Goal: Browse casually: Explore the website without a specific task or goal

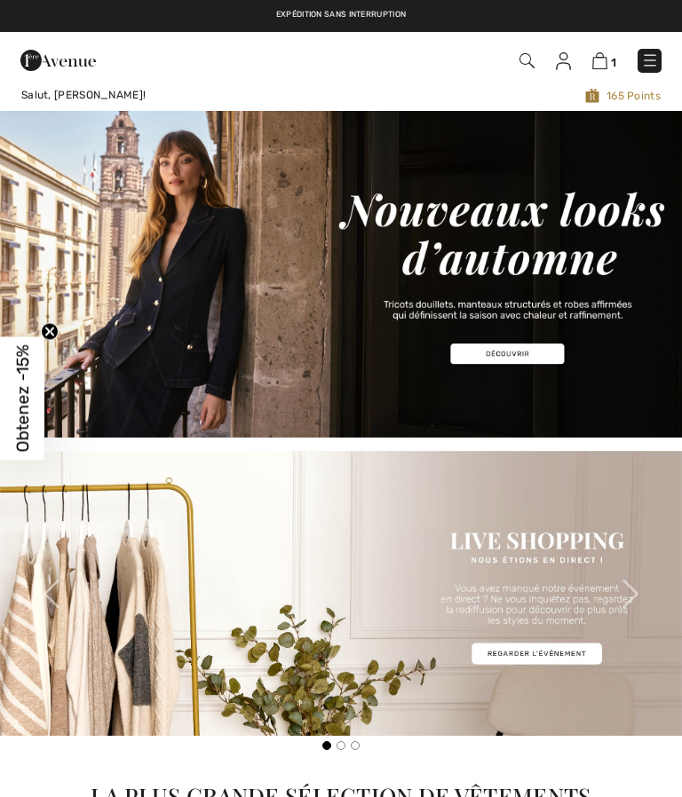
click at [649, 55] on img at bounding box center [650, 60] width 18 height 18
checkbox input "true"
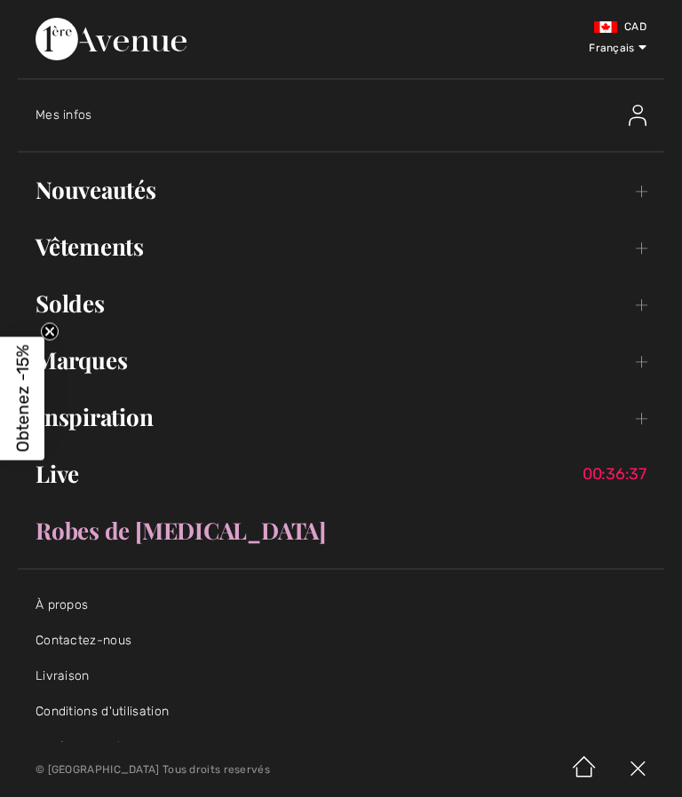
click at [638, 247] on link "Vêtements Toggle submenu" at bounding box center [341, 246] width 646 height 39
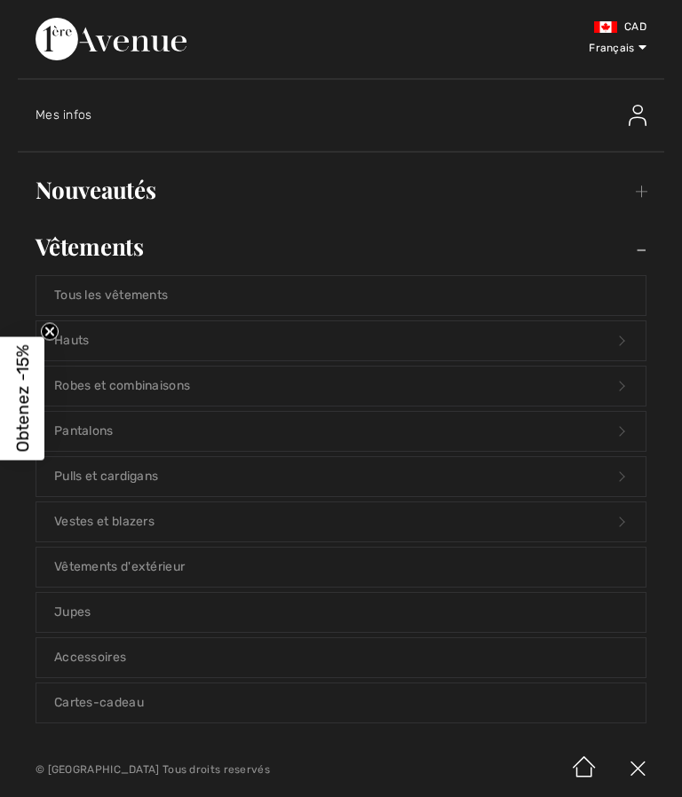
click at [151, 288] on link "Tous les vêtements" at bounding box center [340, 295] width 609 height 39
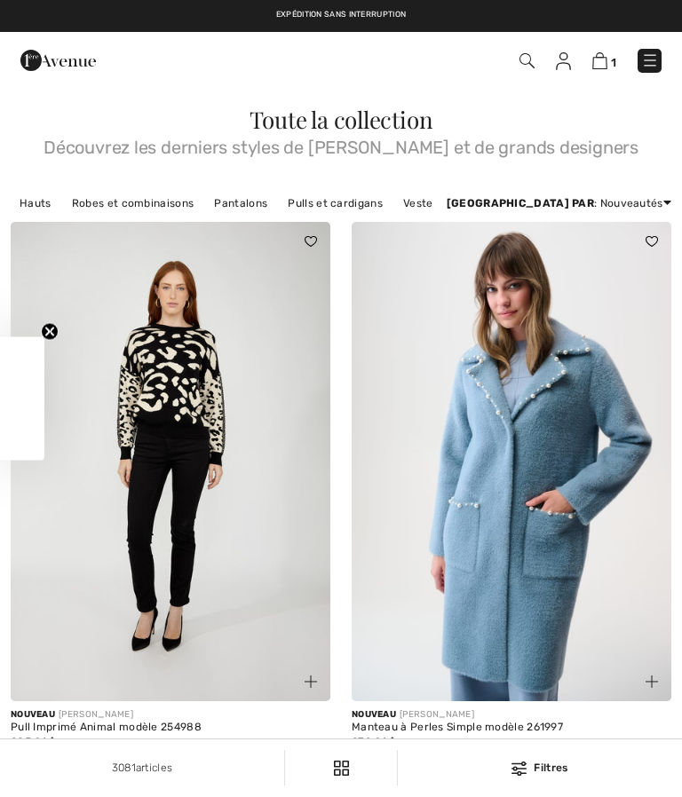
checkbox input "true"
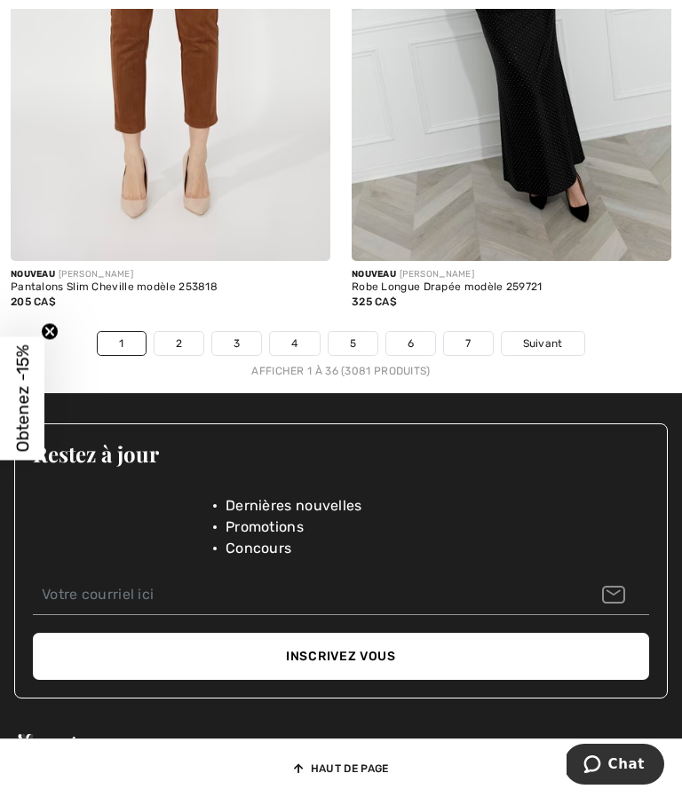
scroll to position [10191, 0]
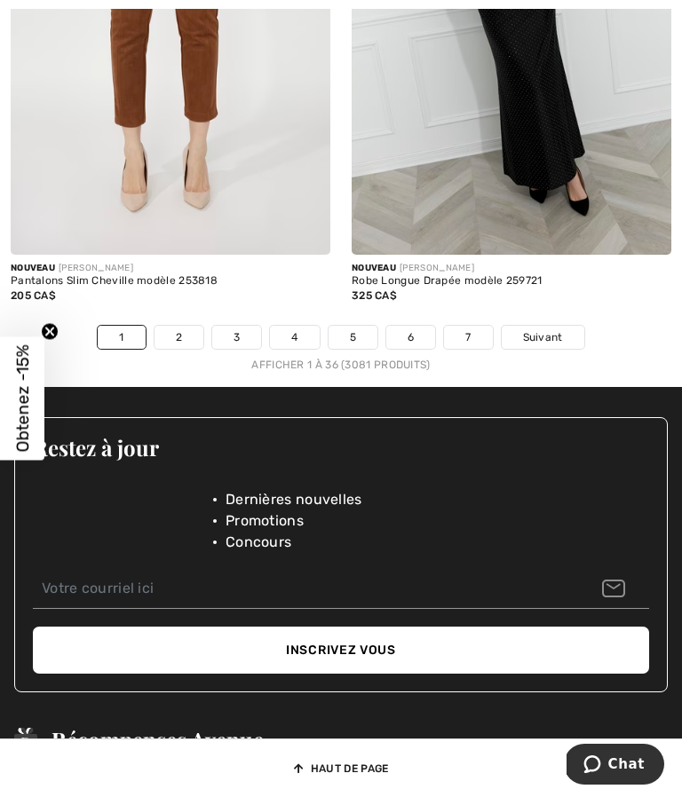
click at [176, 348] on link "2" at bounding box center [178, 337] width 49 height 23
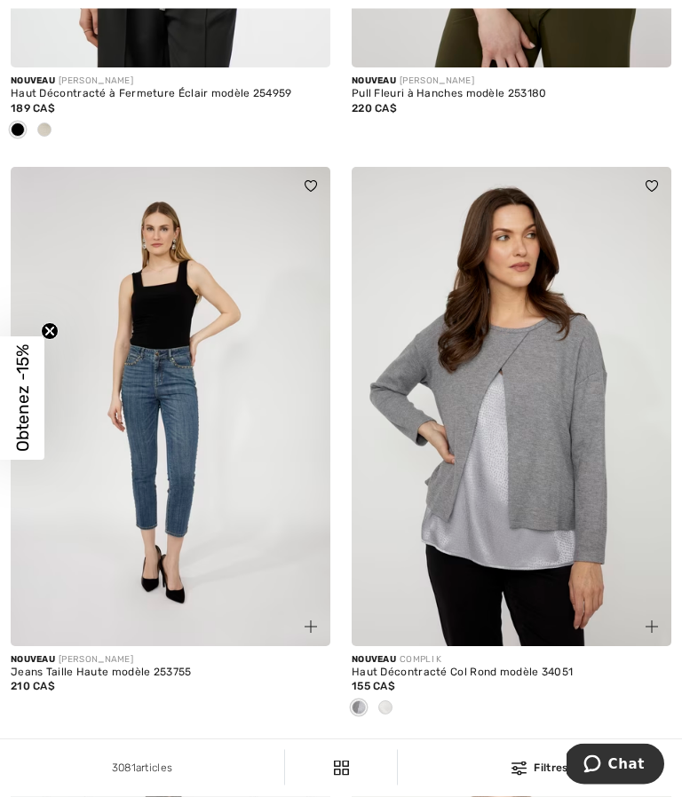
scroll to position [5869, 0]
click at [390, 715] on span at bounding box center [385, 707] width 14 height 14
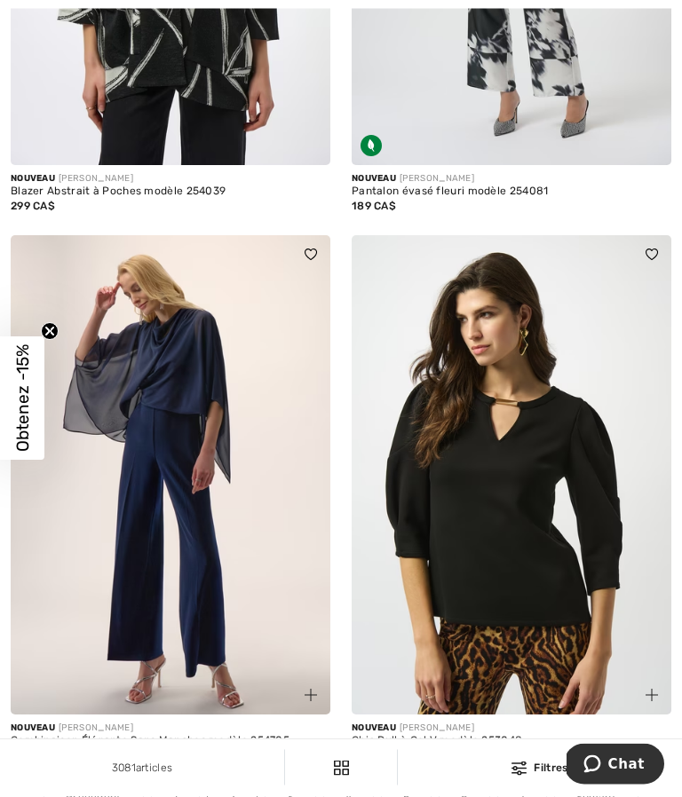
scroll to position [9861, 0]
click at [290, 796] on link "3" at bounding box center [289, 797] width 49 height 23
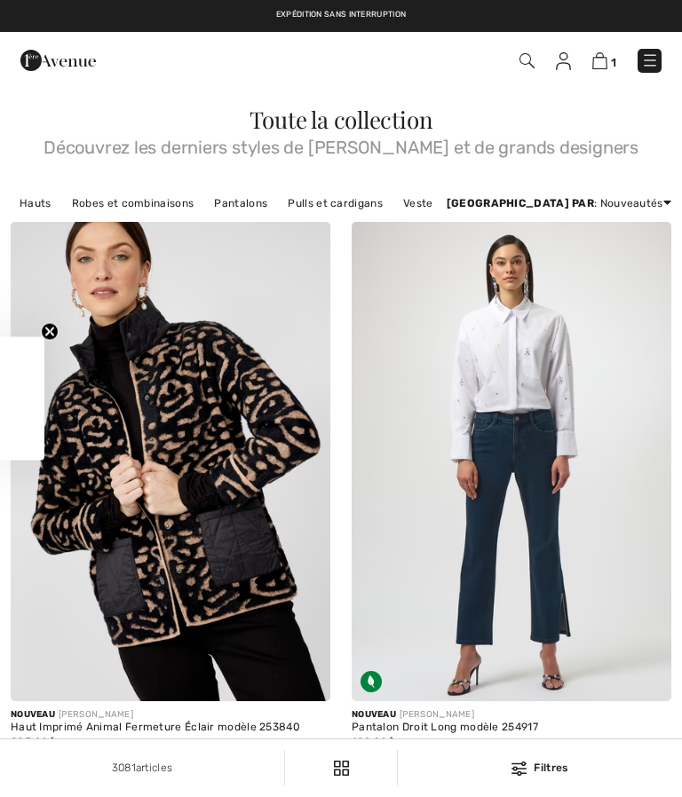
scroll to position [396, 0]
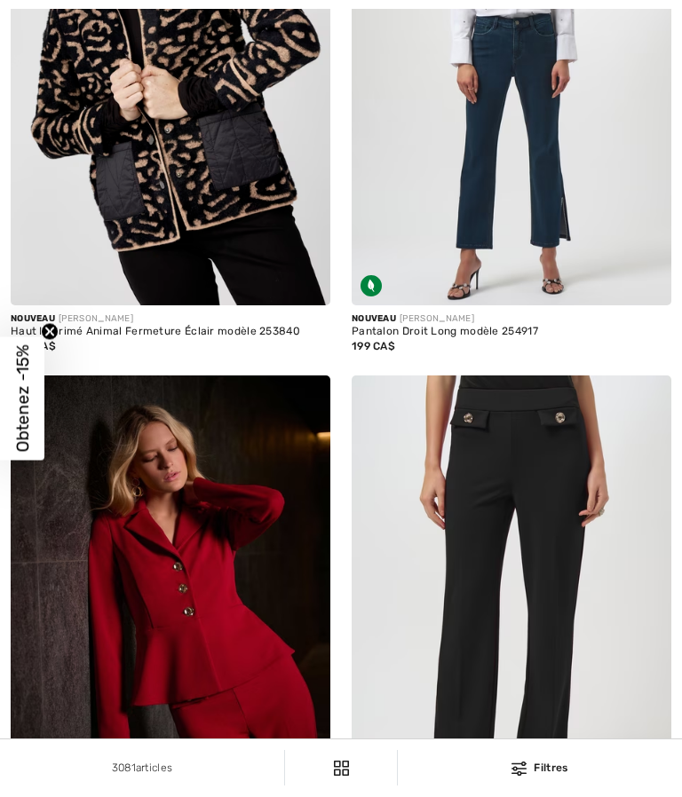
checkbox input "true"
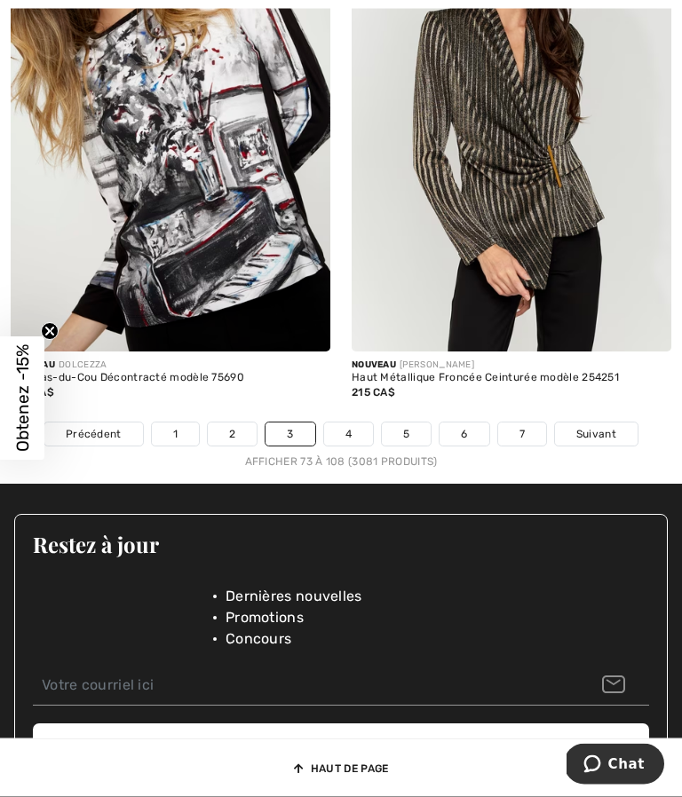
scroll to position [10166, 0]
click at [350, 433] on link "4" at bounding box center [348, 433] width 49 height 23
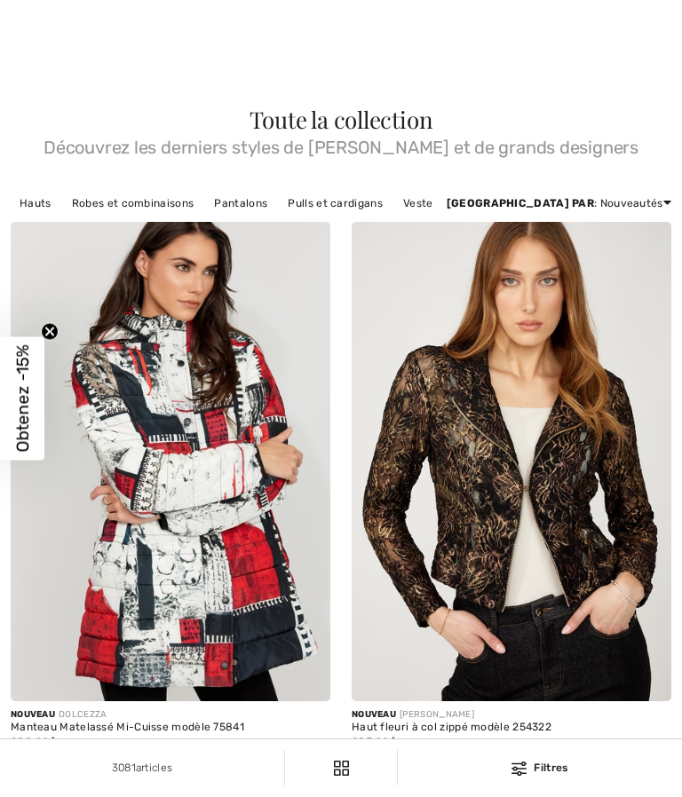
checkbox input "true"
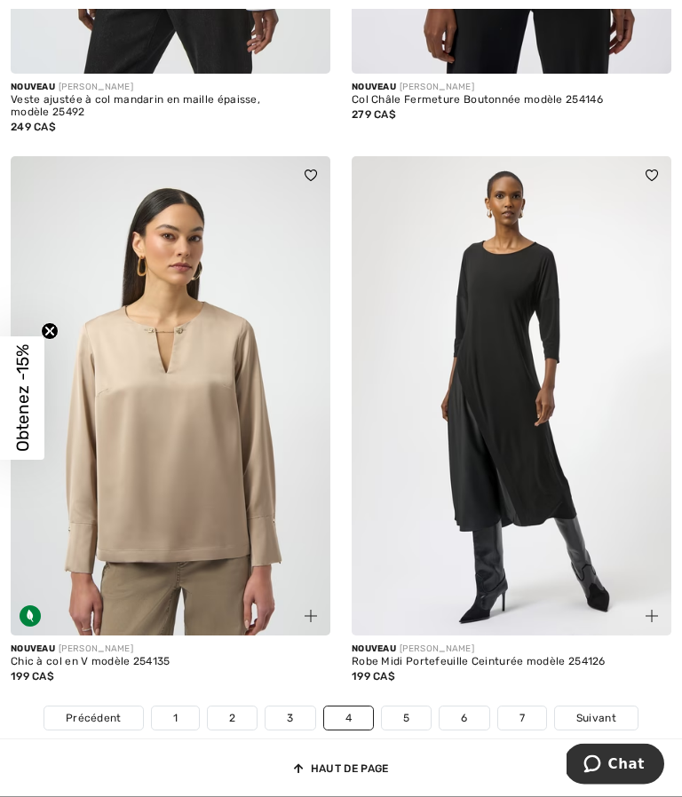
scroll to position [9853, 0]
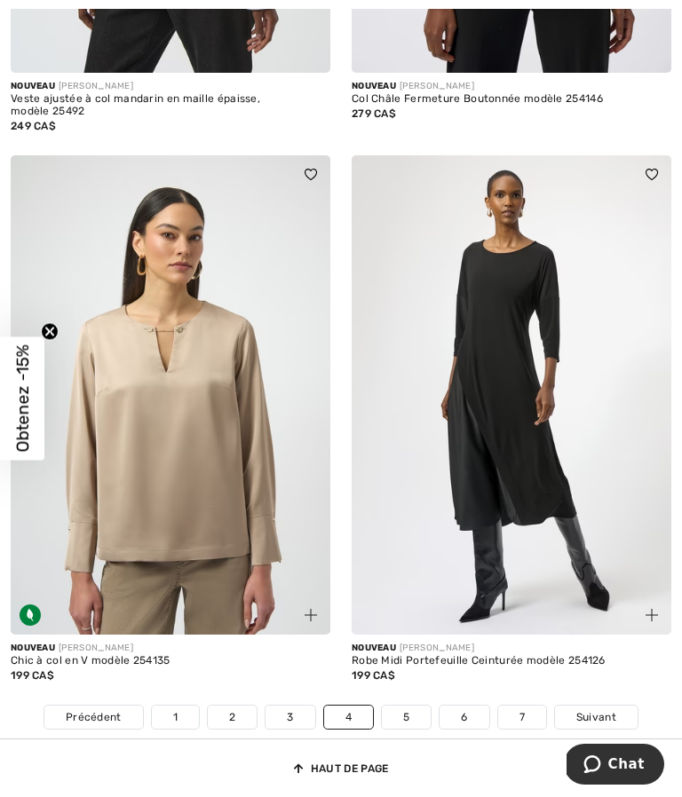
click at [400, 721] on link "5" at bounding box center [406, 717] width 49 height 23
click at [405, 706] on link "5" at bounding box center [406, 717] width 49 height 23
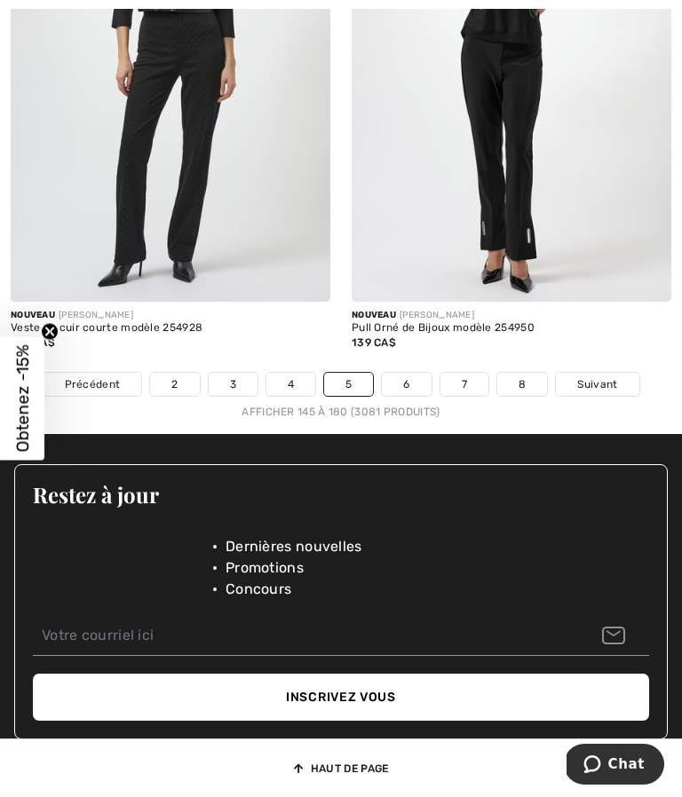
scroll to position [10394, 0]
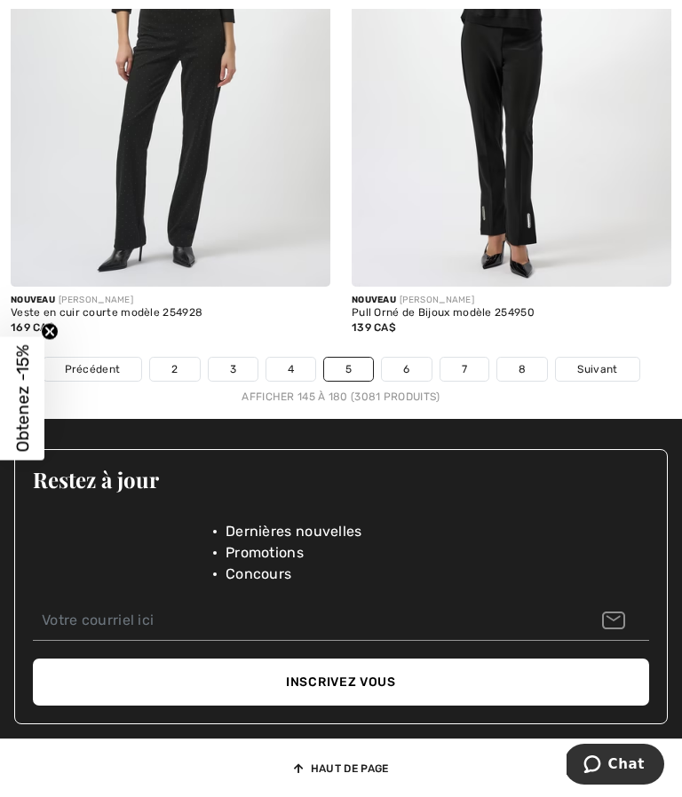
click at [408, 381] on link "6" at bounding box center [406, 369] width 49 height 23
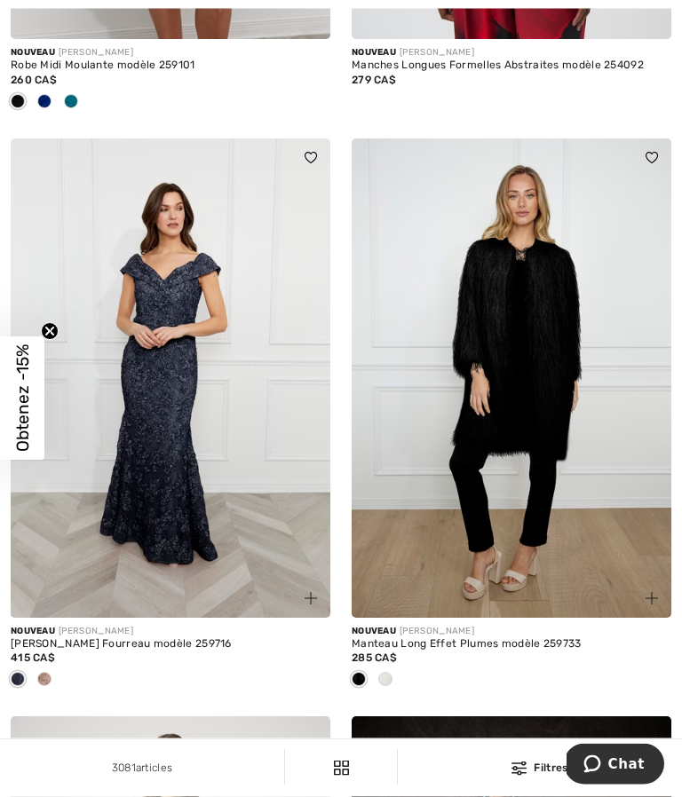
scroll to position [4735, 0]
click at [43, 672] on span at bounding box center [44, 679] width 14 height 14
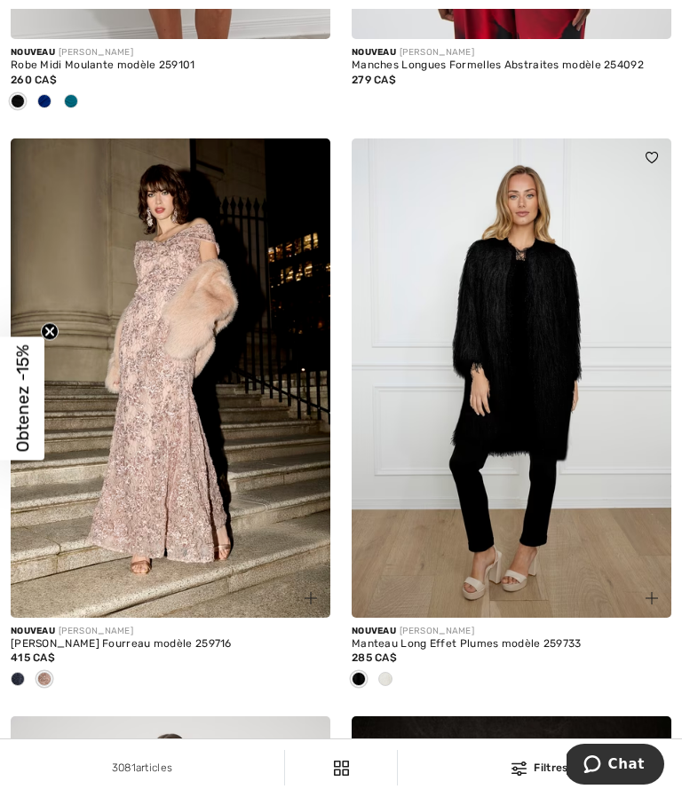
click at [387, 672] on span at bounding box center [385, 679] width 14 height 14
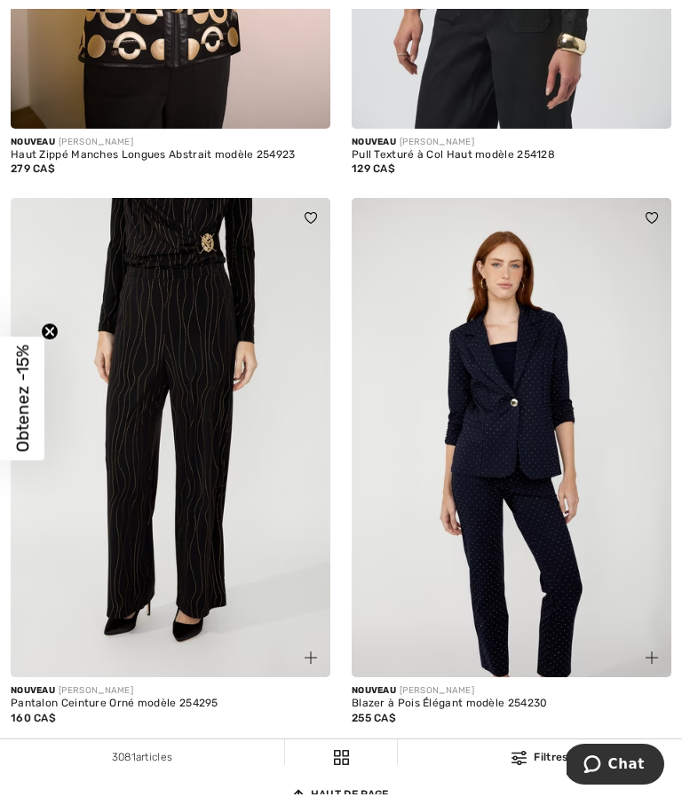
scroll to position [9865, 0]
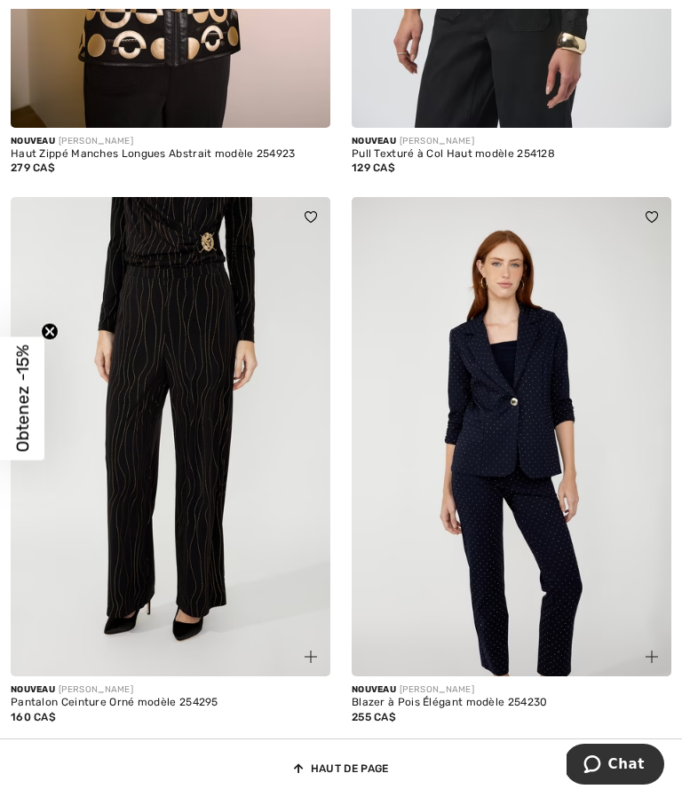
click at [404, 747] on link "7" at bounding box center [406, 758] width 48 height 23
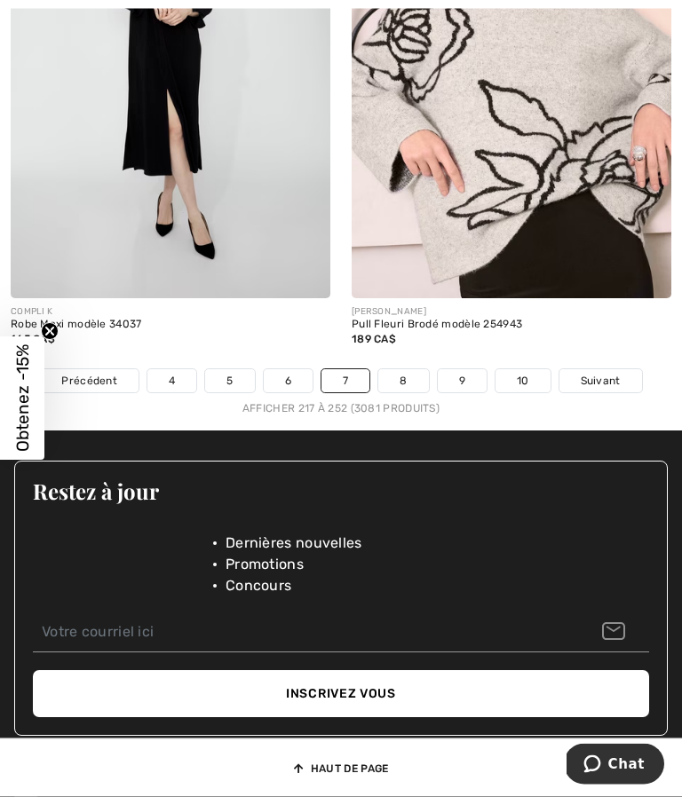
scroll to position [10160, 0]
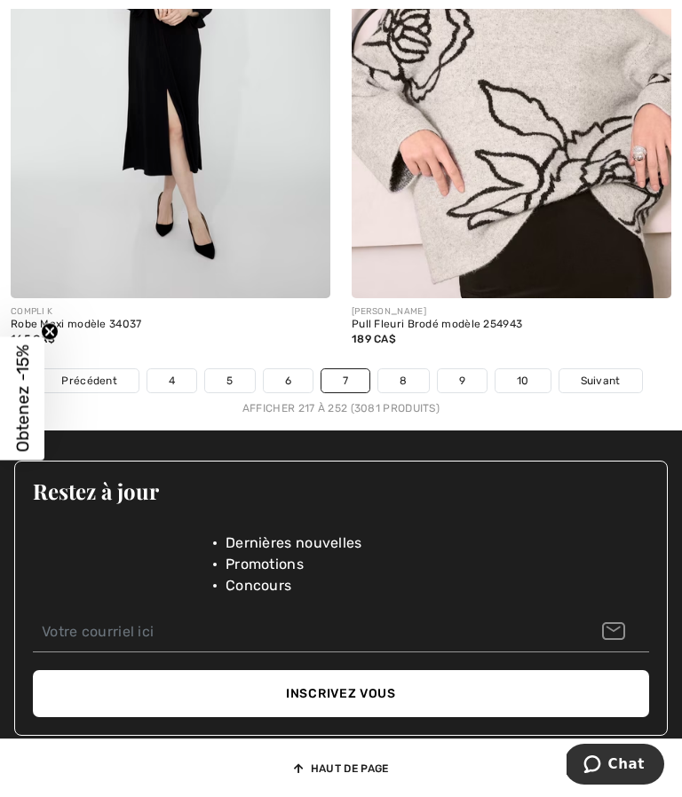
click at [399, 376] on link "8" at bounding box center [403, 380] width 50 height 23
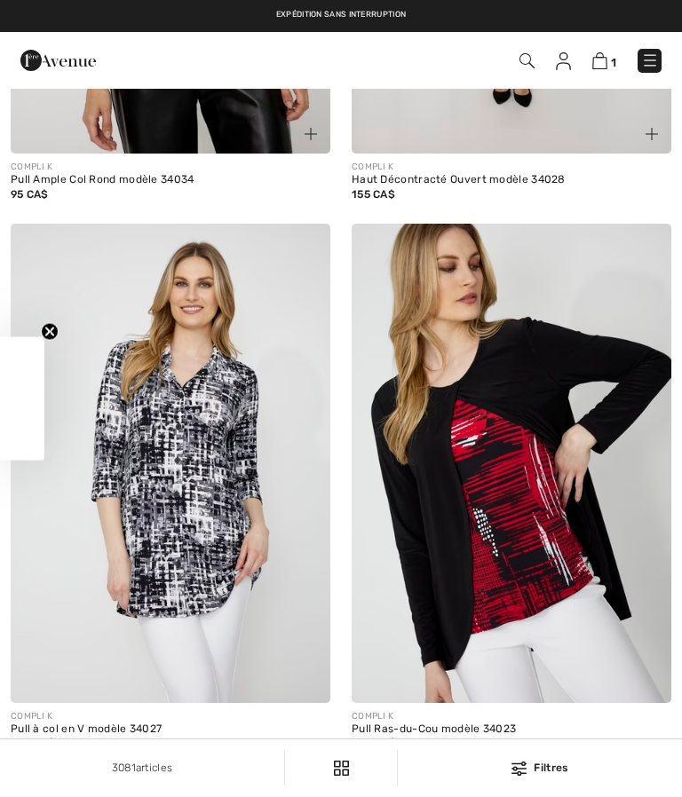
checkbox input "true"
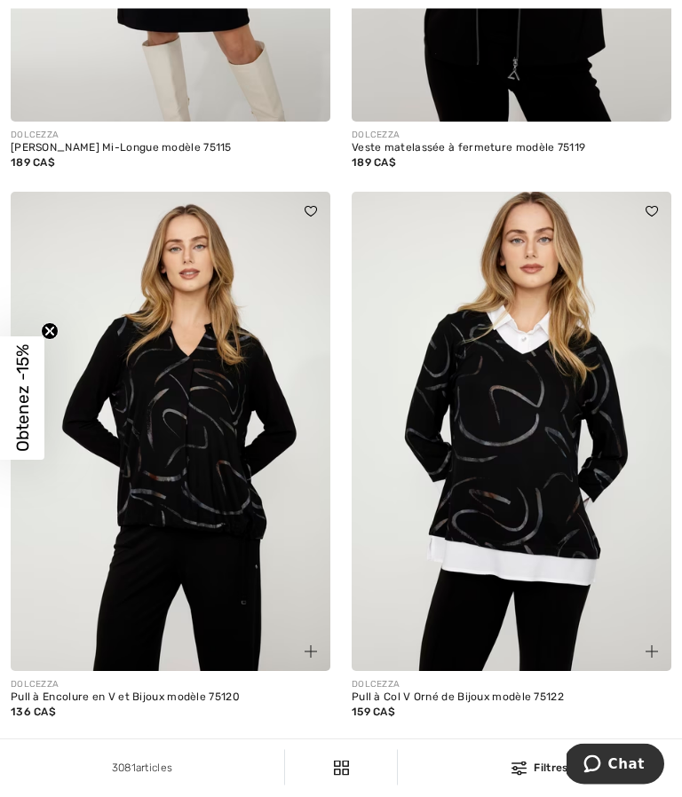
scroll to position [9629, 0]
click at [401, 758] on link "9" at bounding box center [402, 753] width 49 height 23
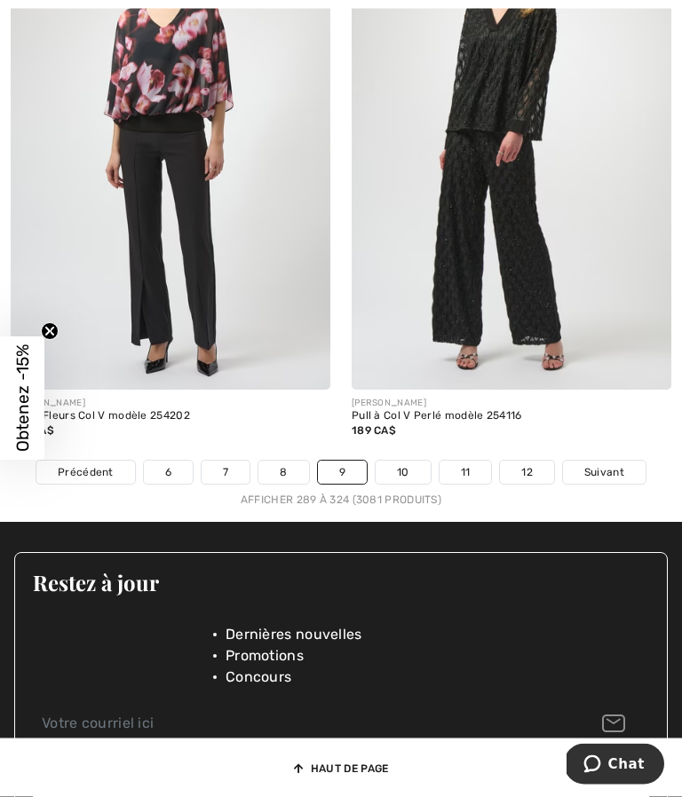
scroll to position [9910, 0]
click at [400, 478] on link "10" at bounding box center [402, 472] width 55 height 23
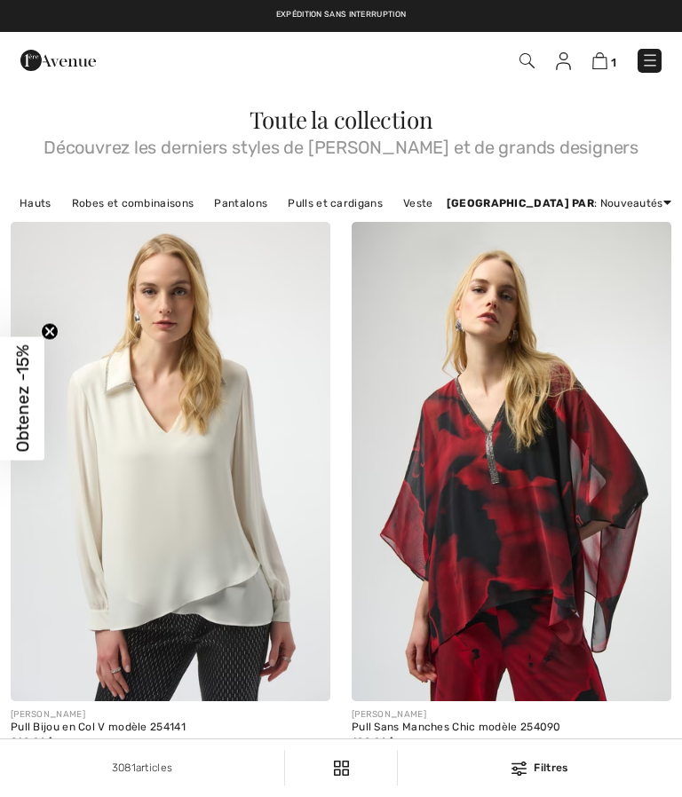
checkbox input "true"
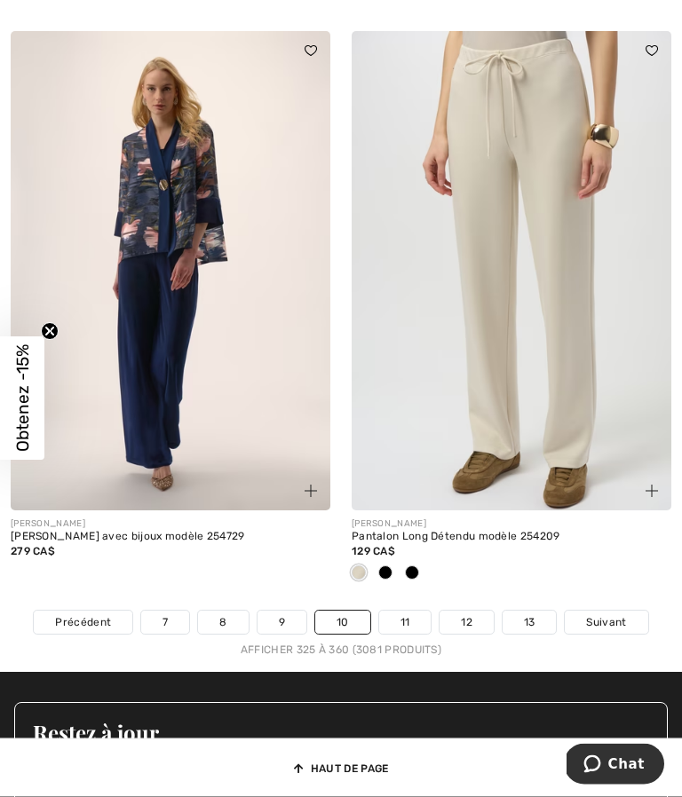
scroll to position [10053, 0]
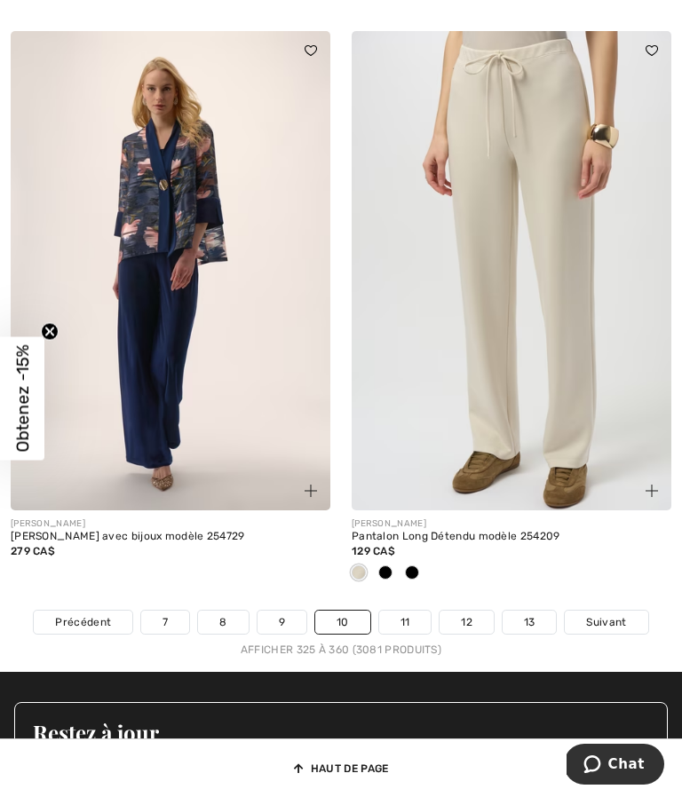
click at [405, 628] on link "11" at bounding box center [405, 622] width 52 height 23
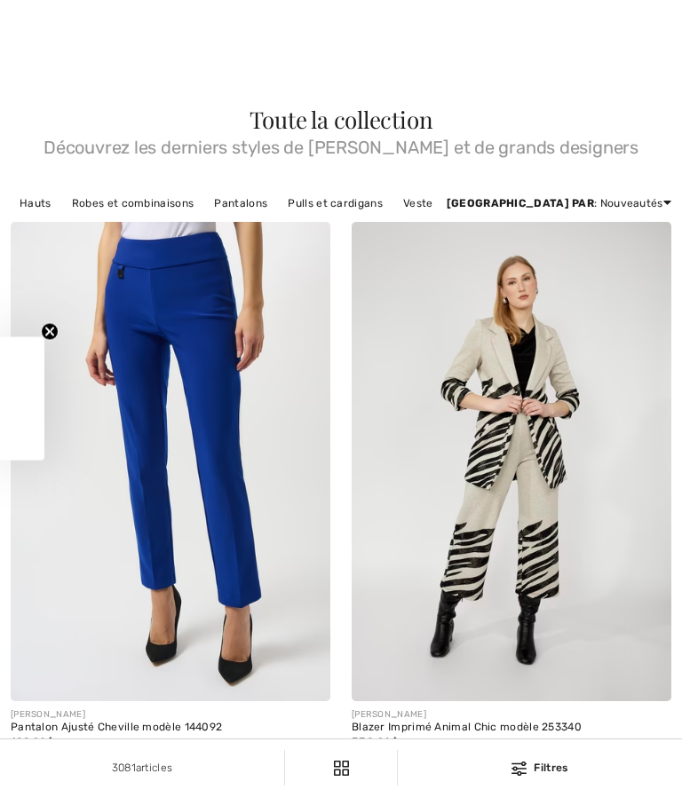
scroll to position [598, 0]
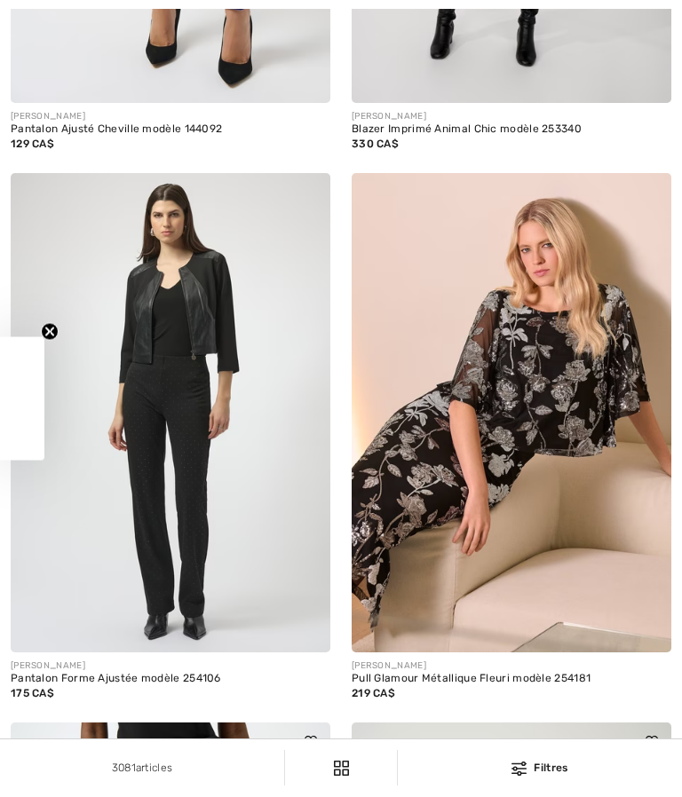
checkbox input "true"
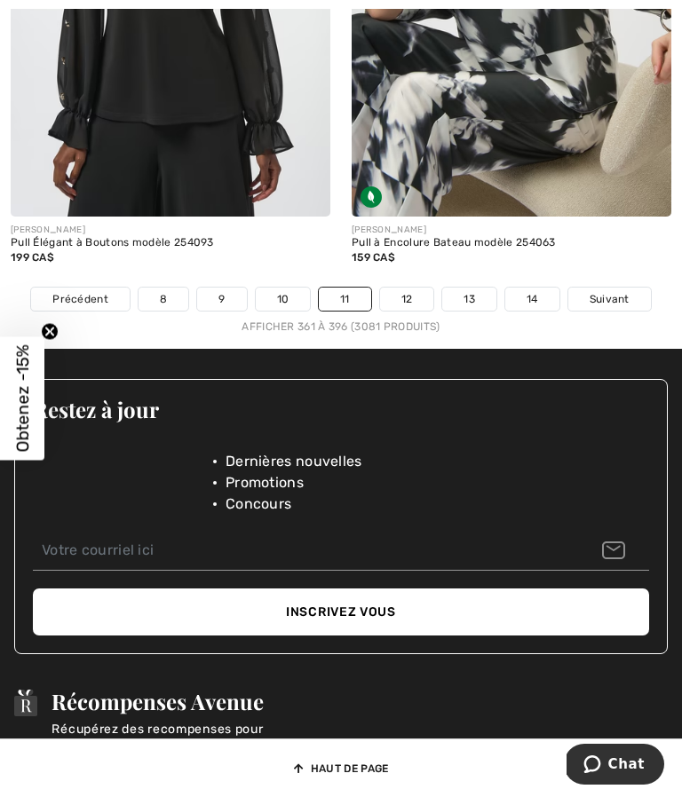
scroll to position [10271, 0]
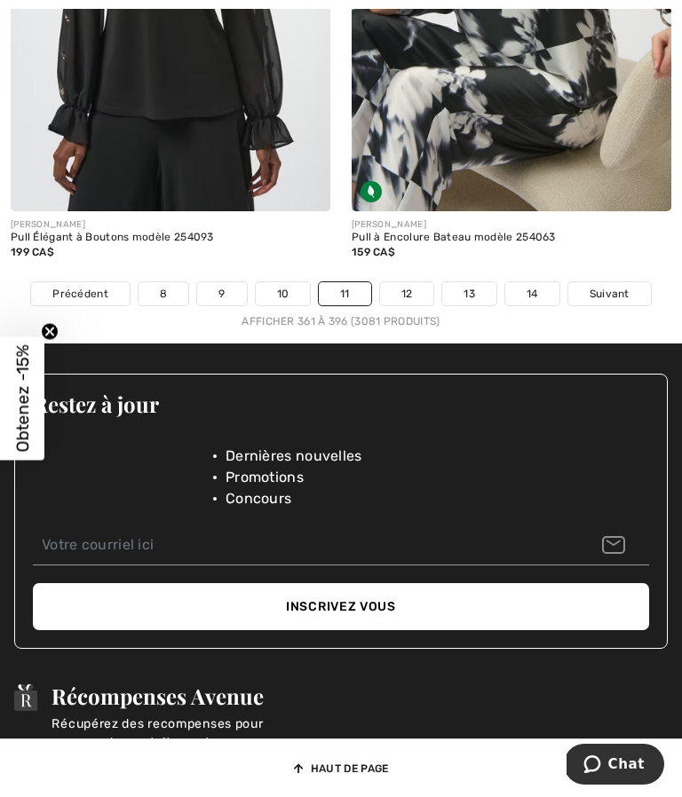
click at [405, 288] on link "12" at bounding box center [407, 293] width 54 height 23
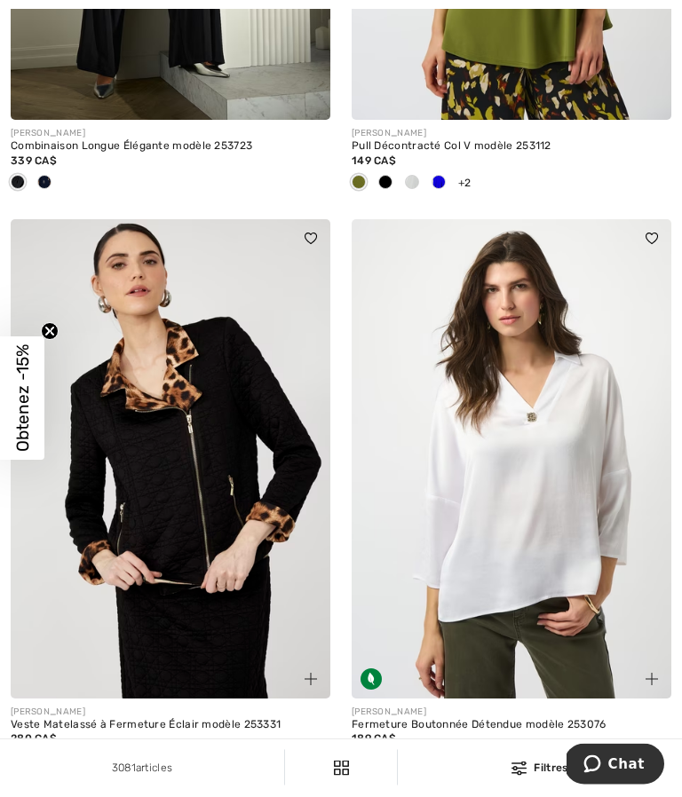
scroll to position [8101, 0]
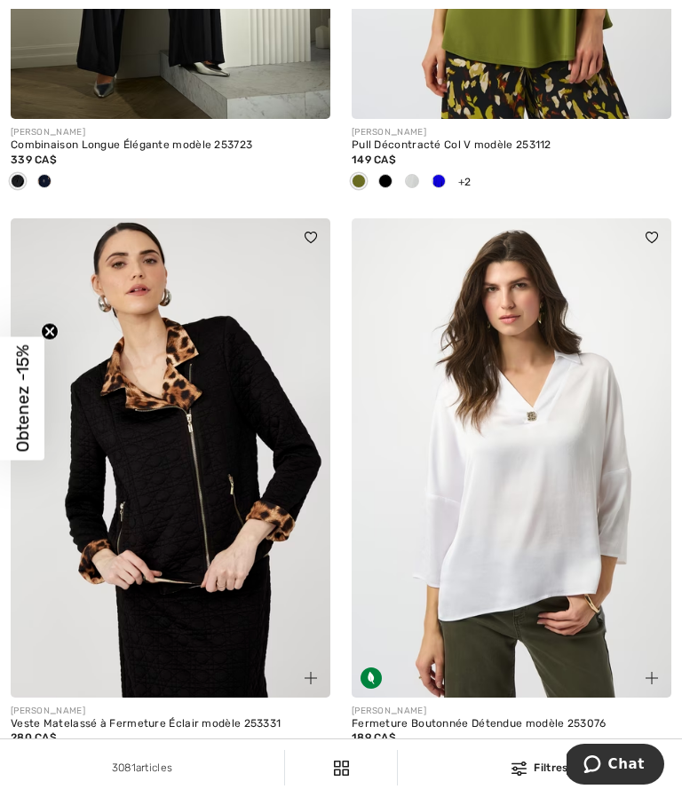
click at [387, 766] on span at bounding box center [385, 759] width 14 height 14
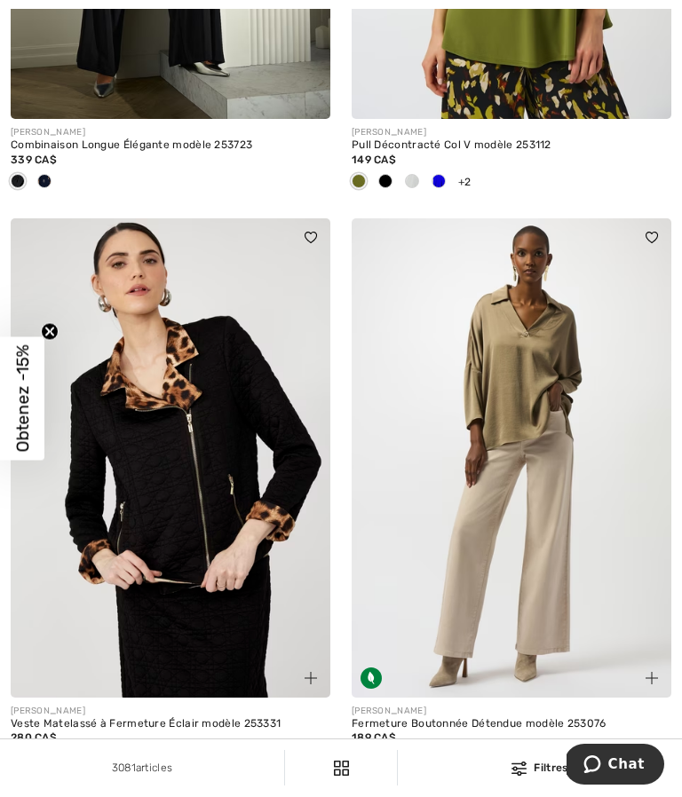
click at [417, 766] on span at bounding box center [412, 759] width 14 height 14
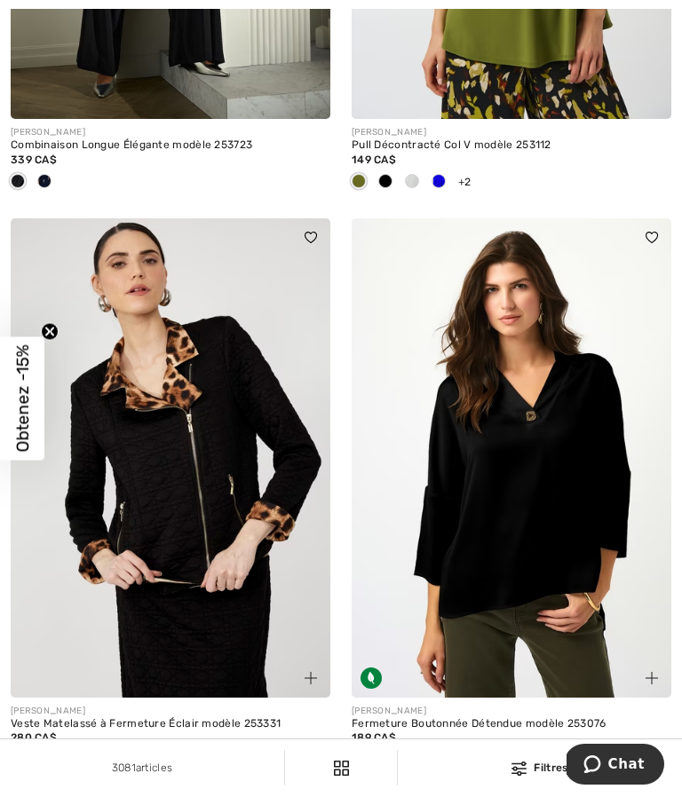
click at [438, 766] on span at bounding box center [438, 759] width 14 height 14
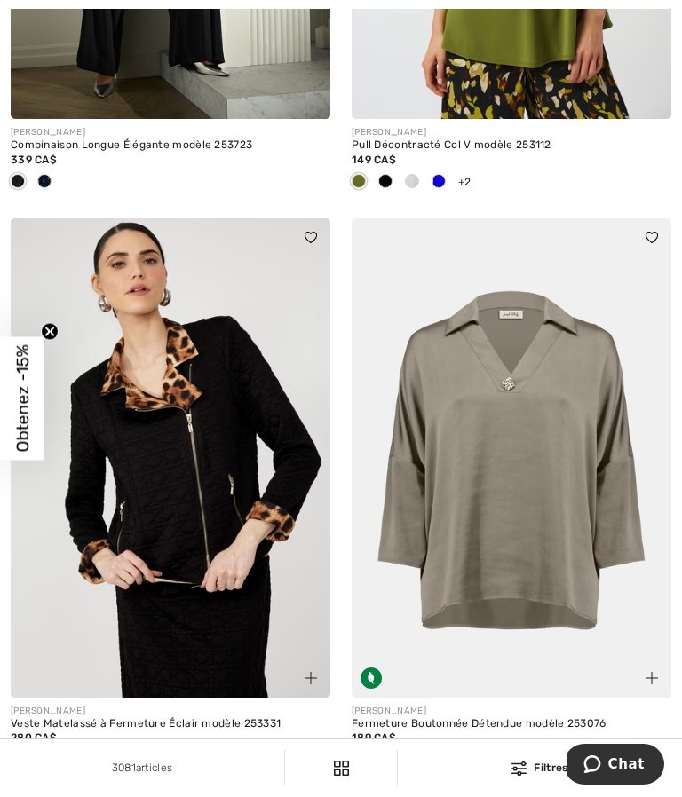
click at [465, 766] on span at bounding box center [465, 759] width 14 height 14
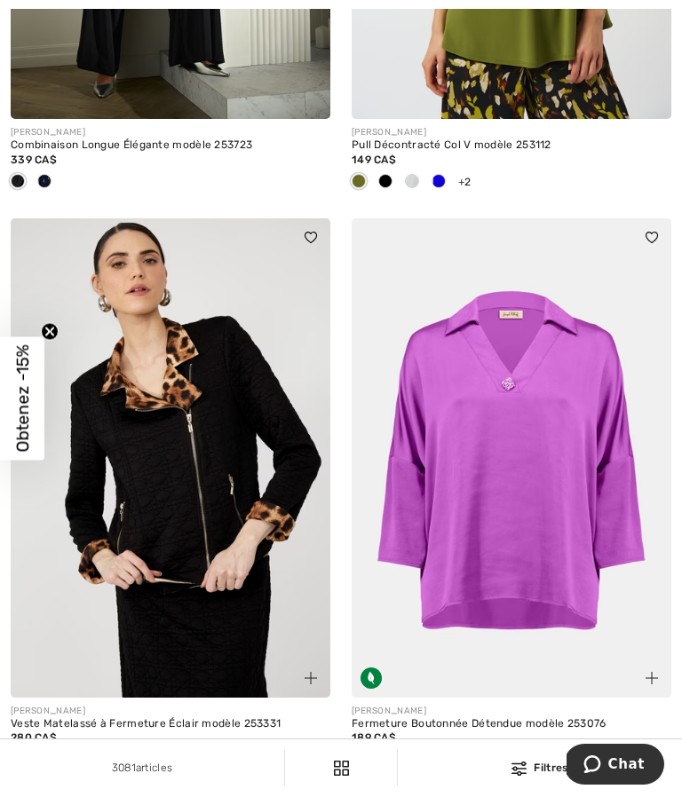
click at [411, 766] on span at bounding box center [412, 759] width 14 height 14
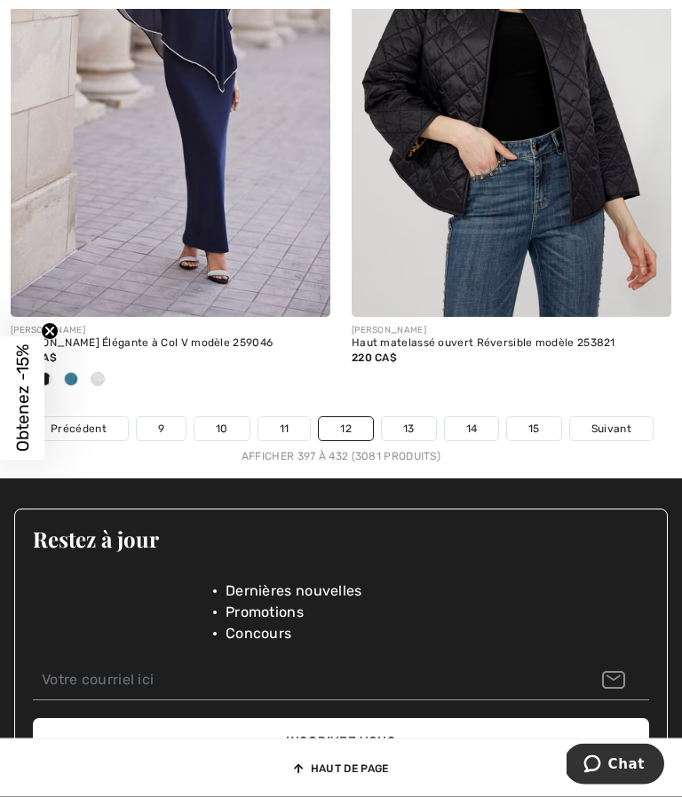
scroll to position [10159, 0]
click at [400, 438] on link "13" at bounding box center [409, 428] width 54 height 23
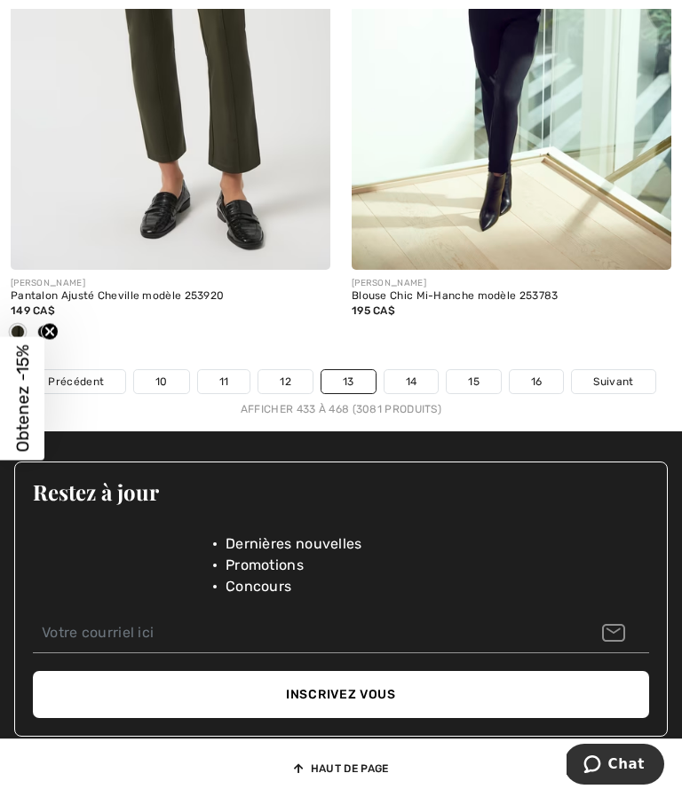
scroll to position [10193, 0]
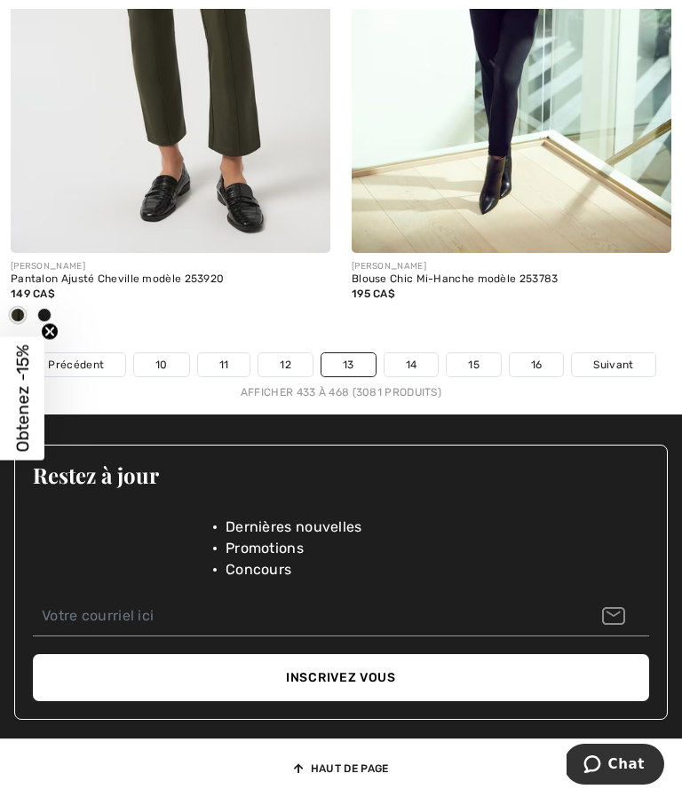
click at [410, 371] on link "14" at bounding box center [411, 364] width 54 height 23
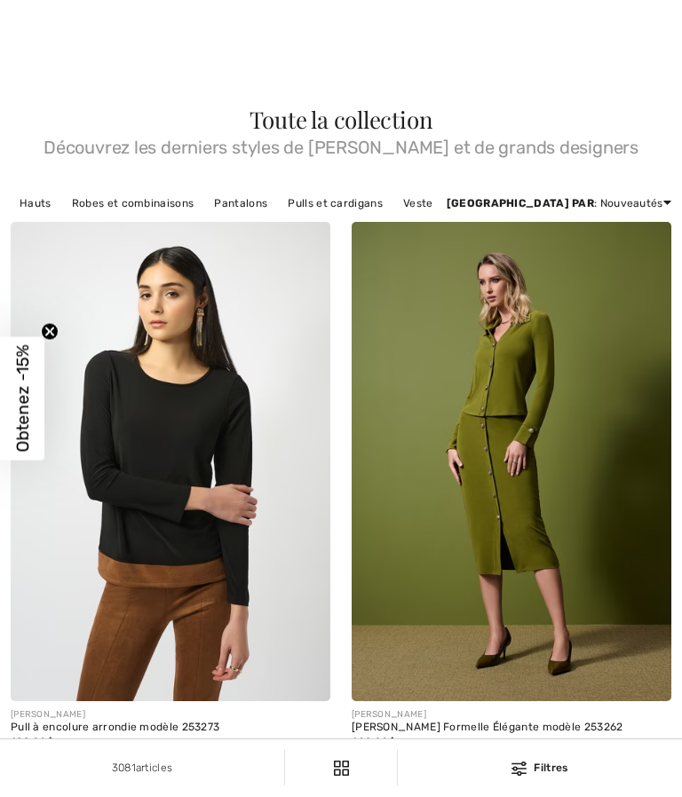
checkbox input "true"
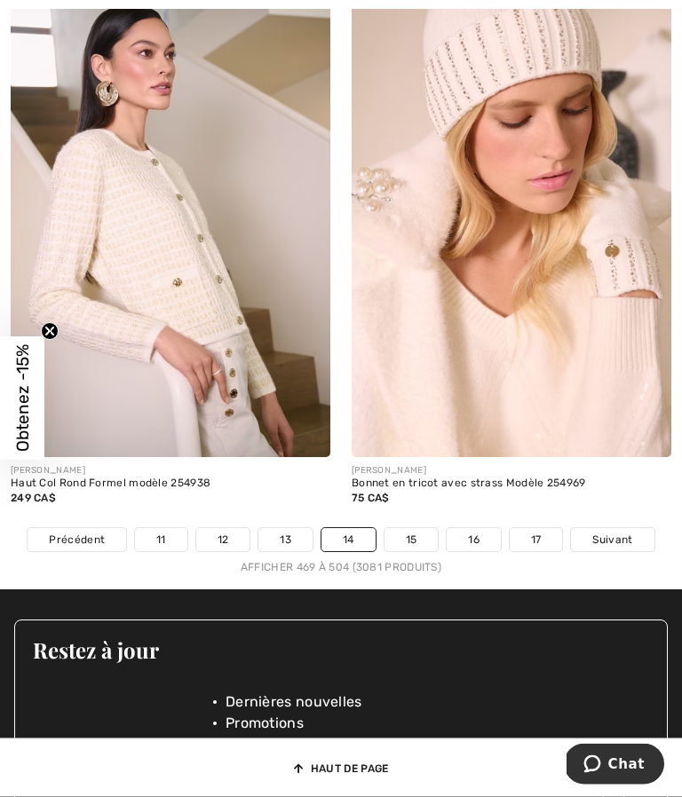
scroll to position [10106, 0]
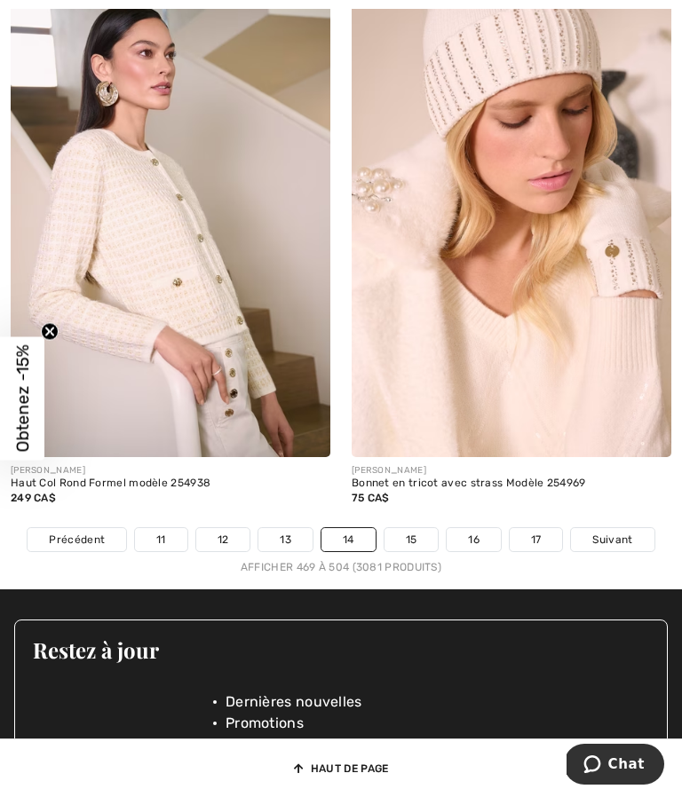
click at [417, 548] on link "15" at bounding box center [411, 539] width 54 height 23
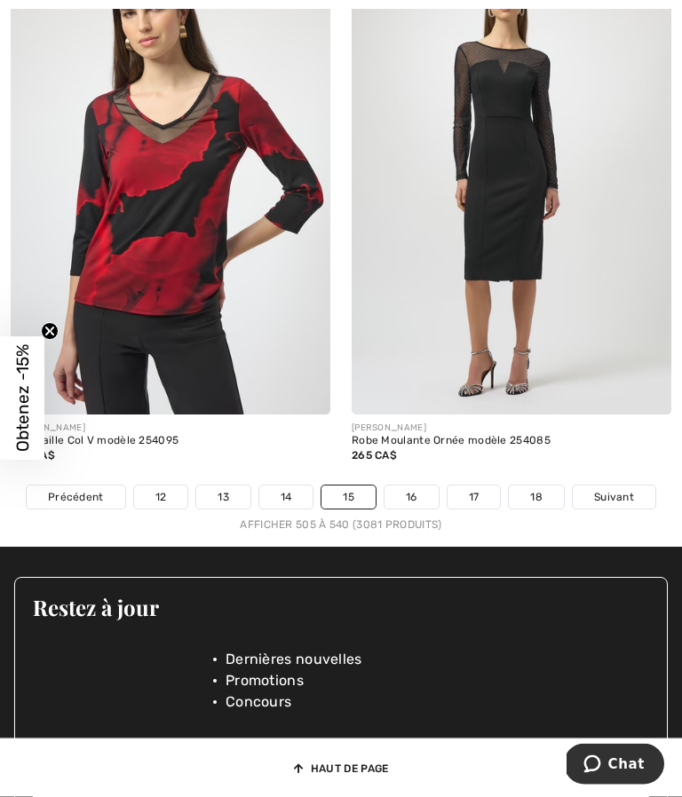
scroll to position [10130, 0]
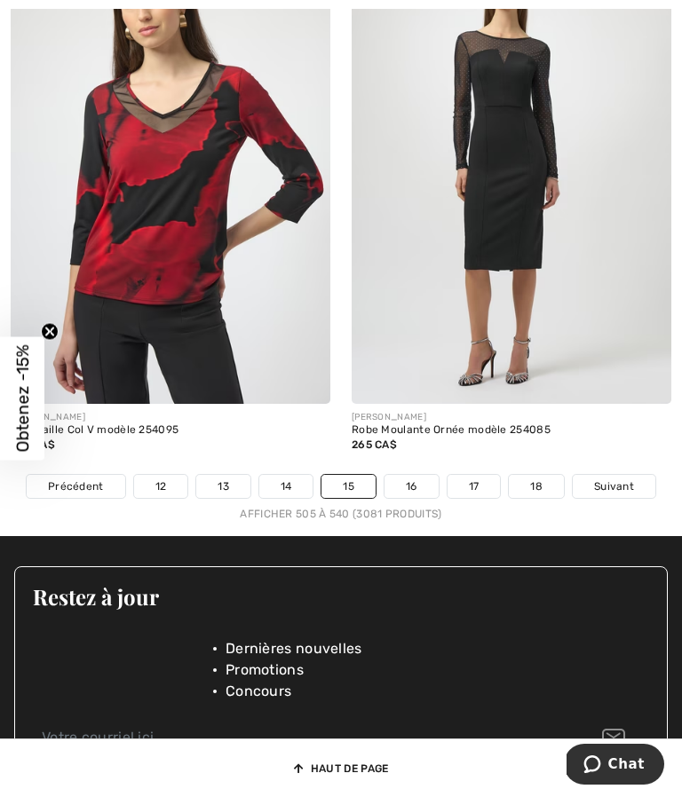
click at [413, 497] on link "16" at bounding box center [411, 486] width 54 height 23
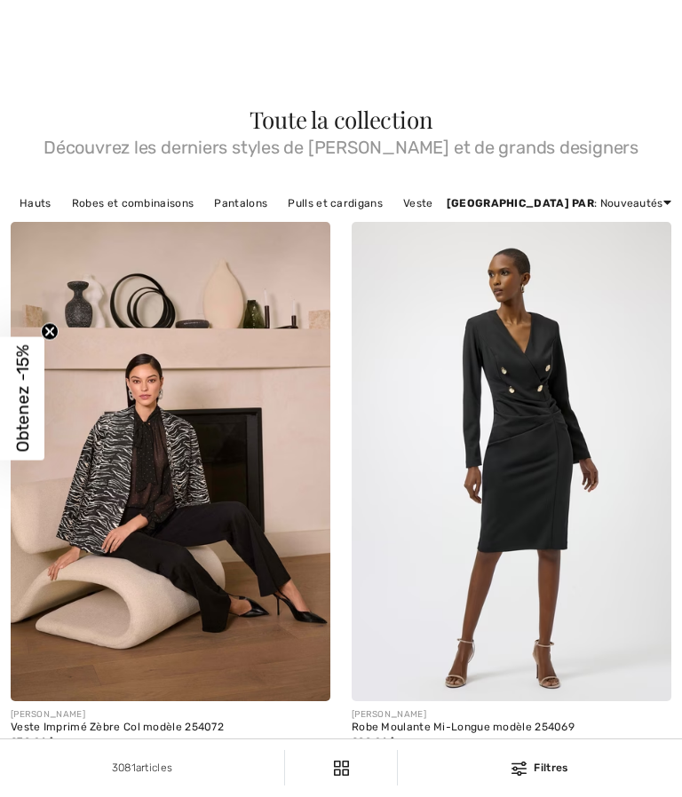
checkbox input "true"
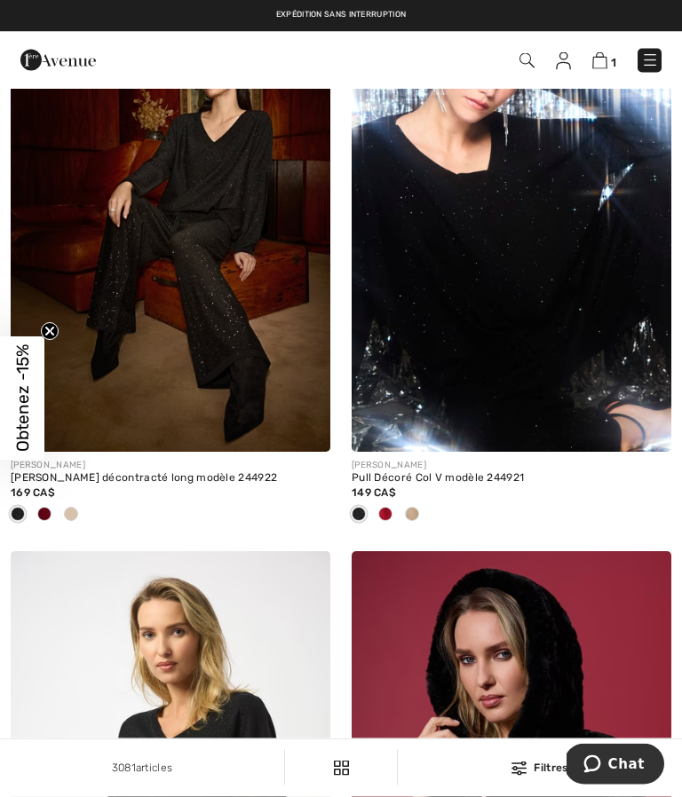
scroll to position [4817, 0]
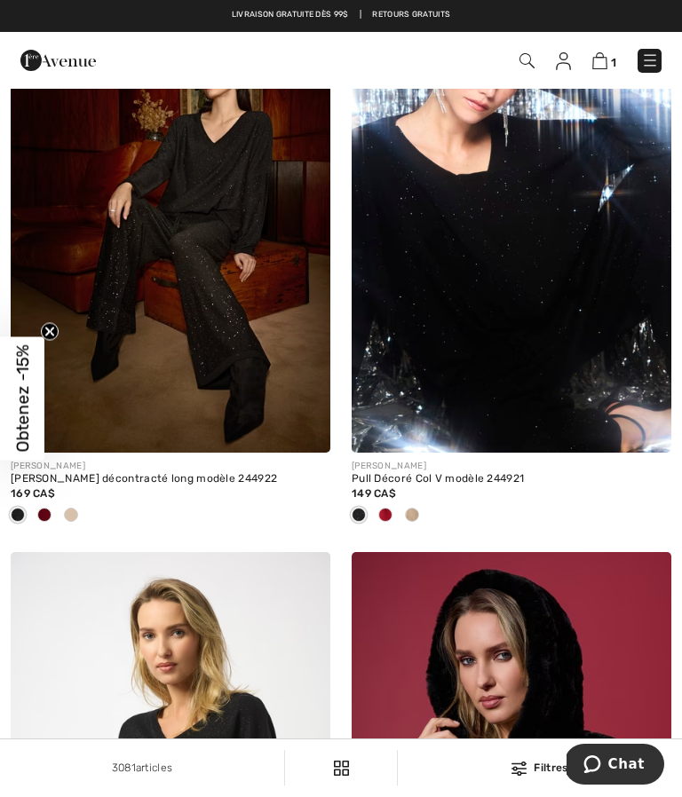
click at [390, 522] on span at bounding box center [385, 515] width 14 height 14
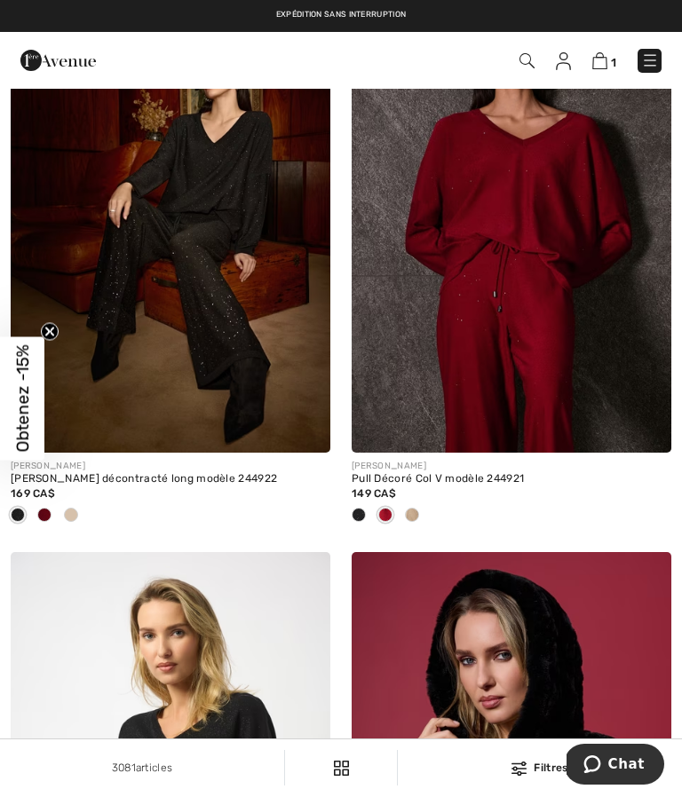
click at [416, 522] on span at bounding box center [412, 515] width 14 height 14
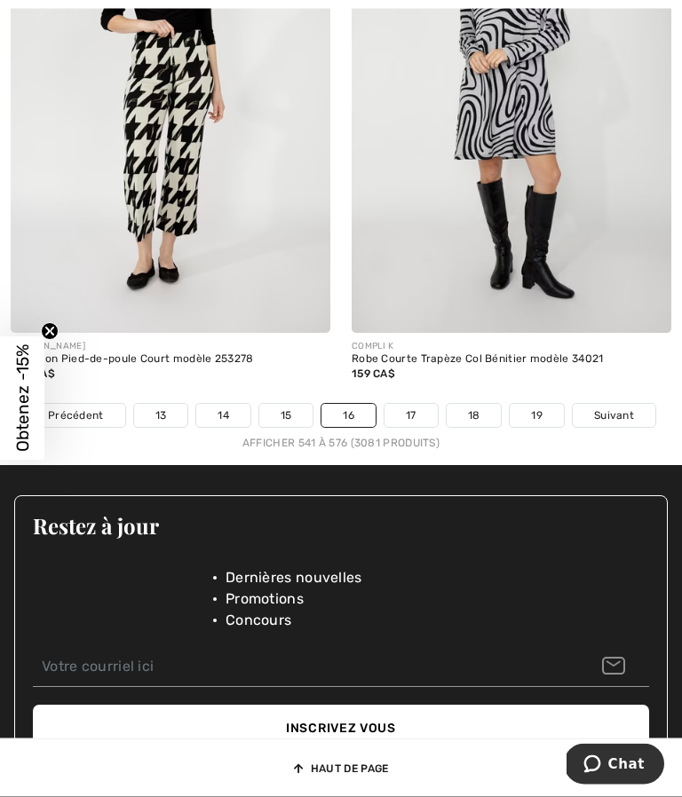
scroll to position [10155, 0]
click at [410, 427] on link "17" at bounding box center [410, 415] width 53 height 23
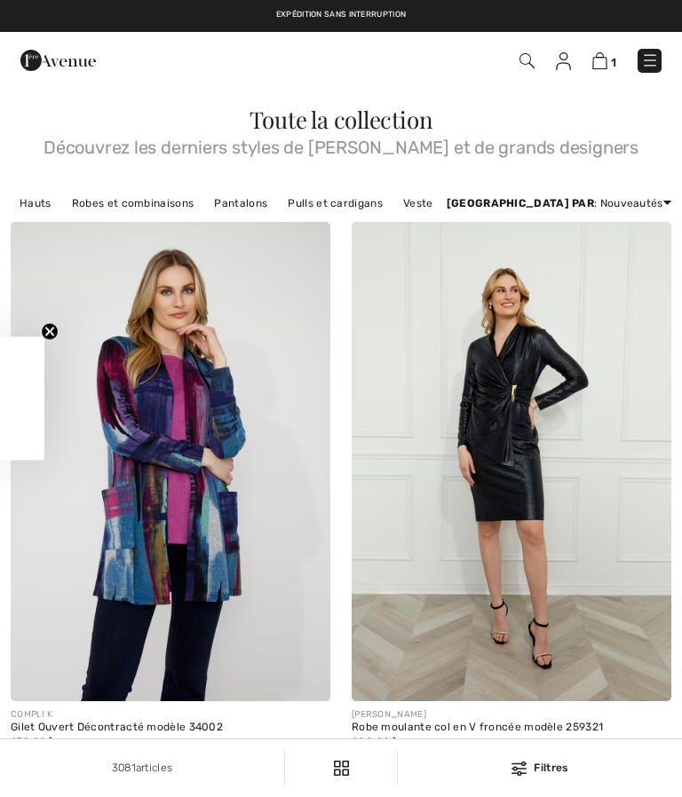
checkbox input "true"
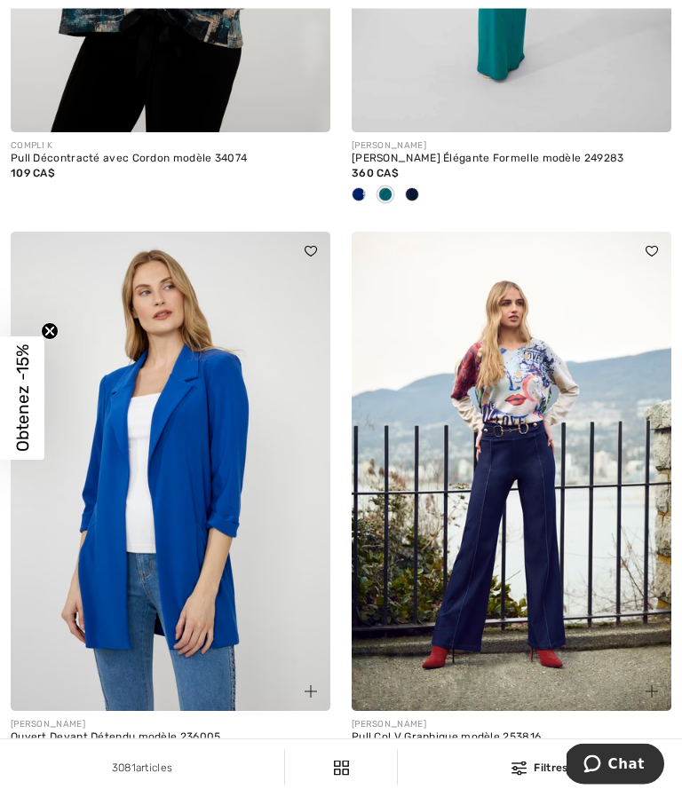
scroll to position [2246, 0]
click at [516, 427] on img at bounding box center [511, 471] width 320 height 479
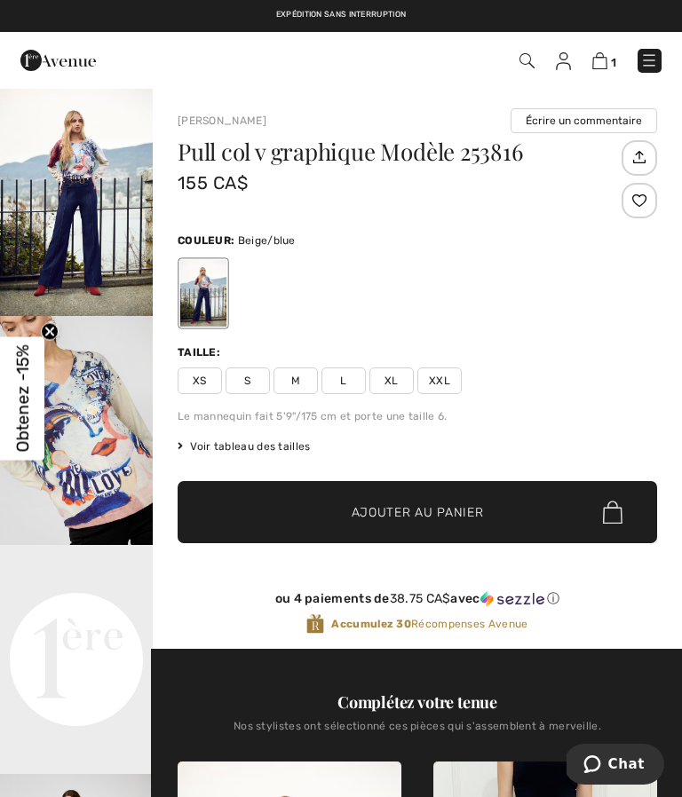
click at [257, 449] on span "Voir tableau des tailles" at bounding box center [244, 446] width 133 height 16
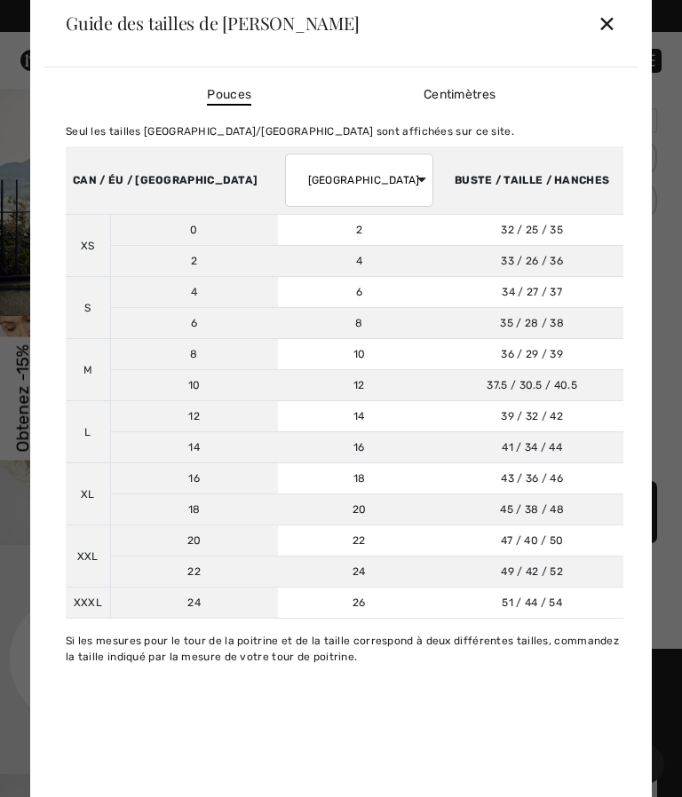
click at [608, 21] on div "✕" at bounding box center [606, 22] width 19 height 37
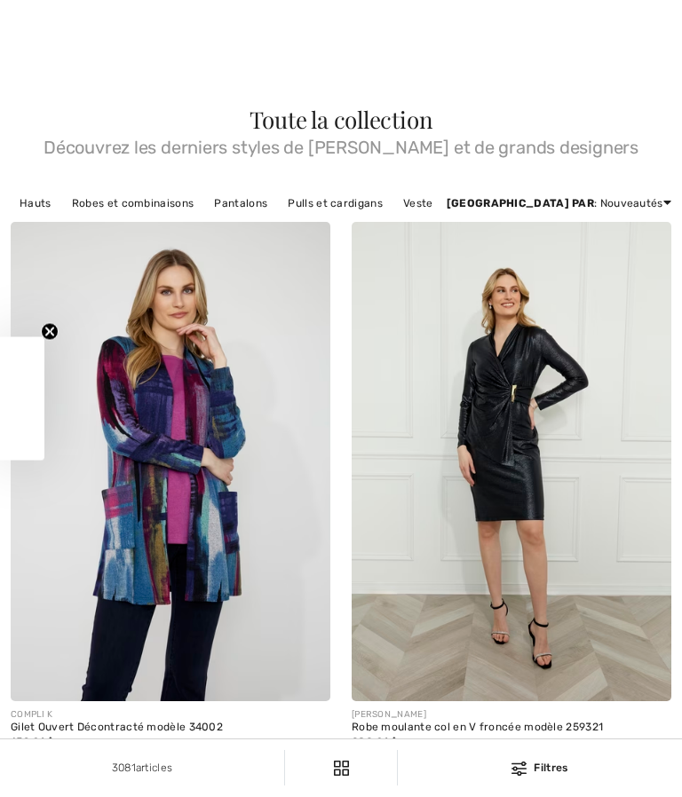
checkbox input "true"
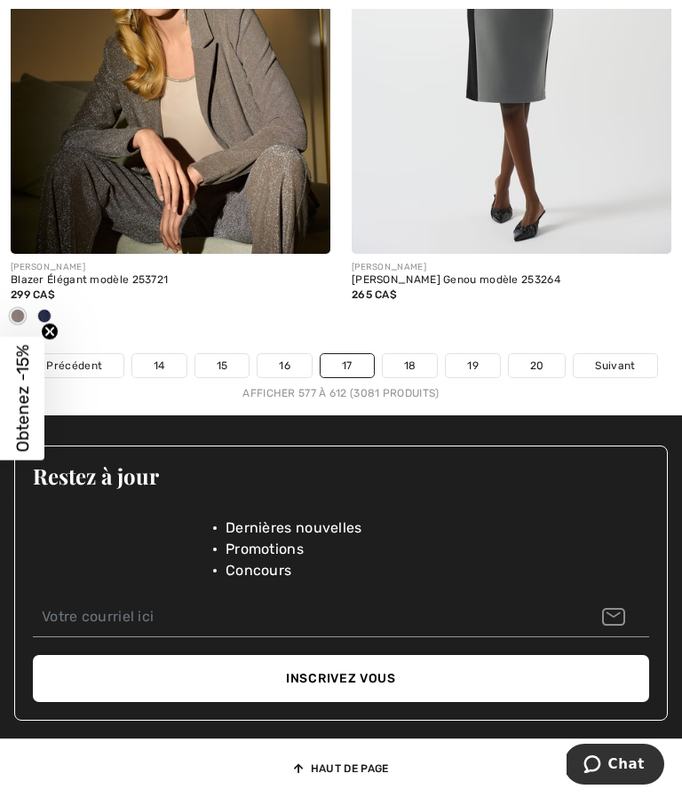
scroll to position [10225, 0]
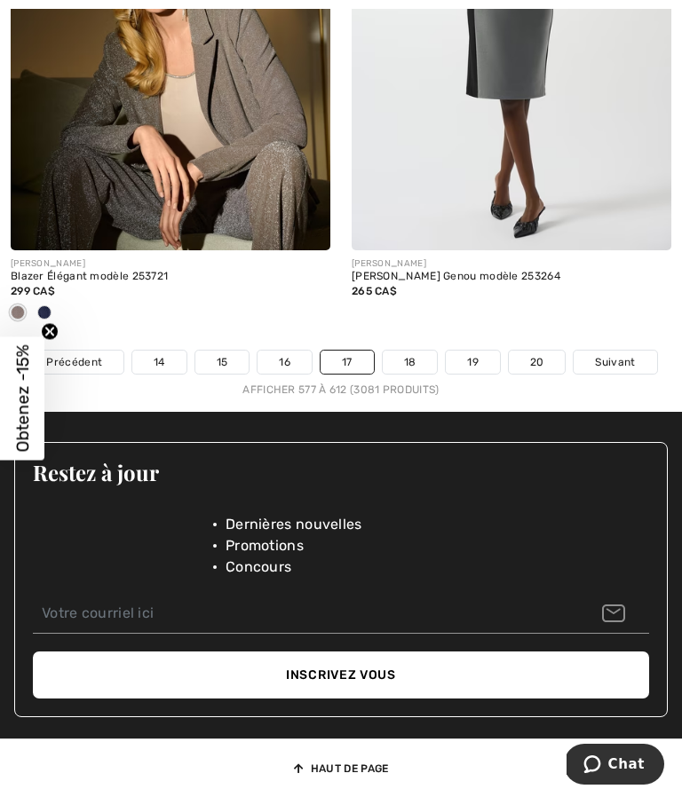
click at [405, 372] on link "18" at bounding box center [410, 362] width 55 height 23
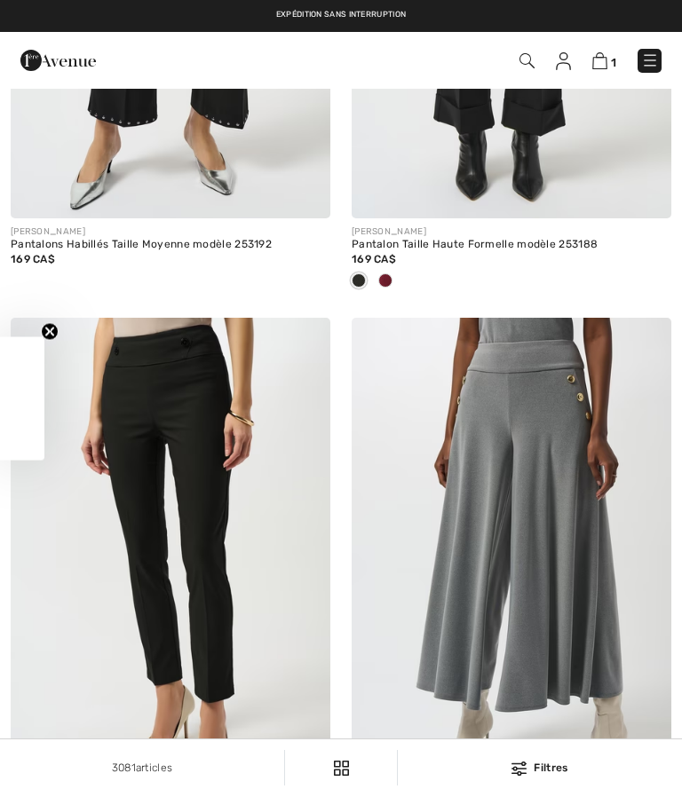
checkbox input "true"
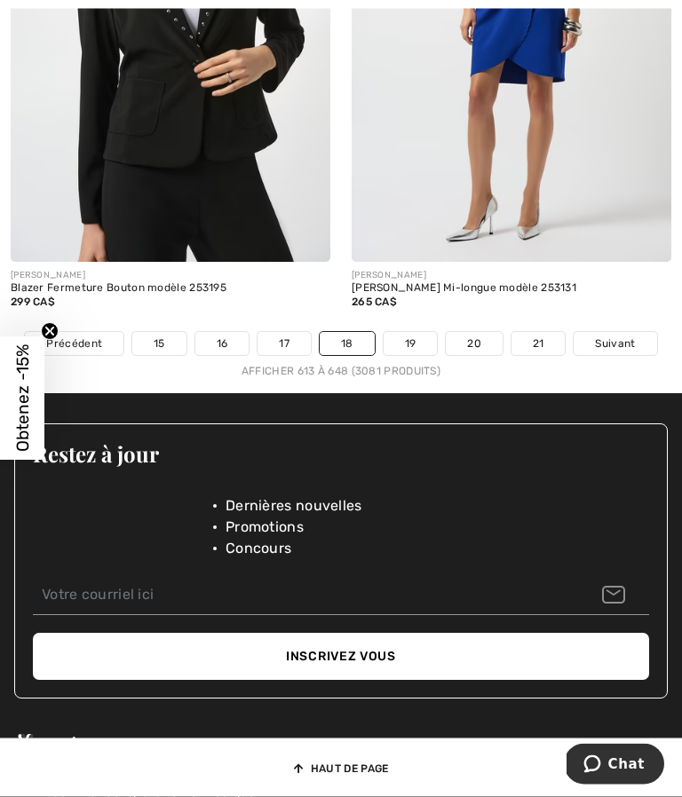
scroll to position [10385, 0]
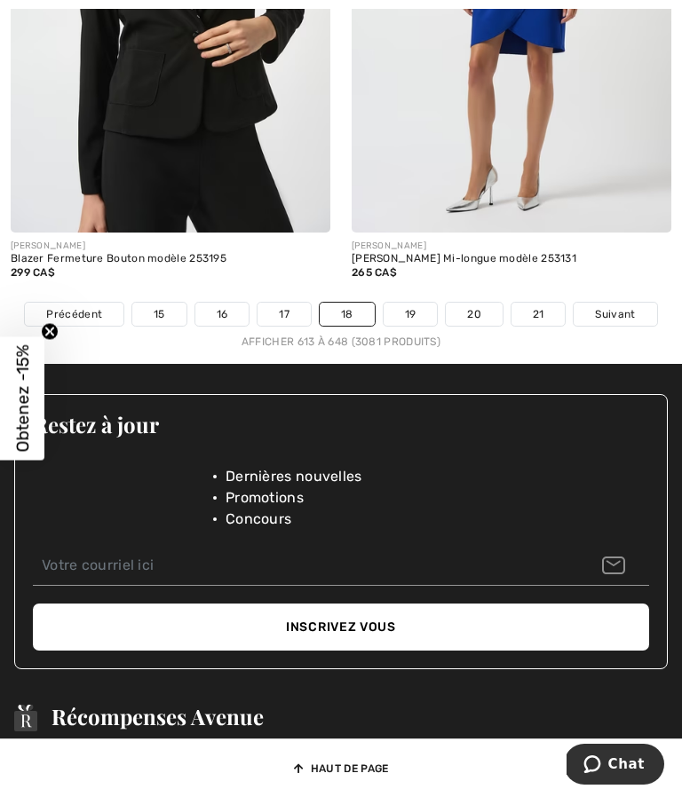
click at [412, 307] on link "19" at bounding box center [410, 314] width 54 height 23
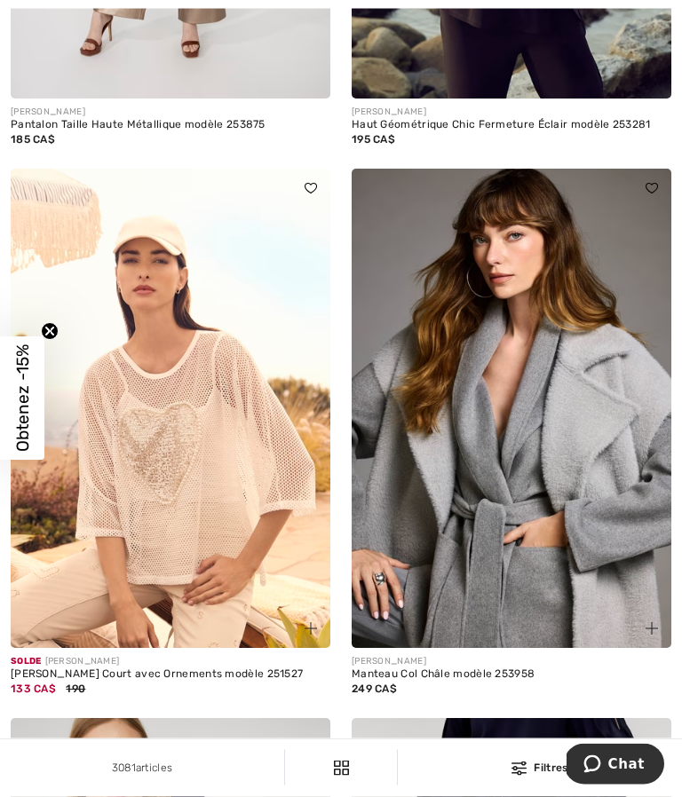
scroll to position [4102, 0]
click at [174, 545] on img at bounding box center [171, 408] width 320 height 479
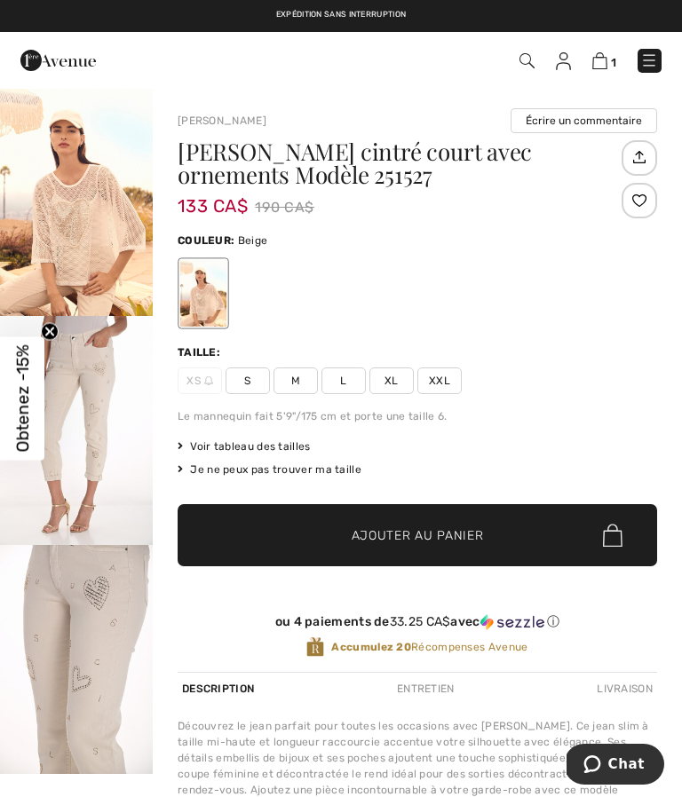
click at [81, 393] on img "2 / 3" at bounding box center [76, 430] width 153 height 229
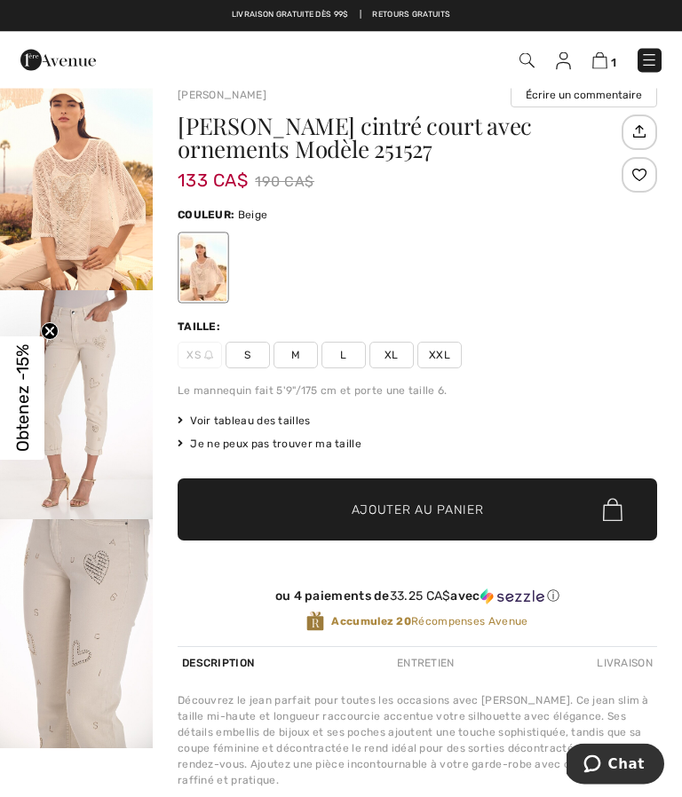
scroll to position [26, 0]
click at [273, 419] on span "Voir tableau des tailles" at bounding box center [244, 421] width 133 height 16
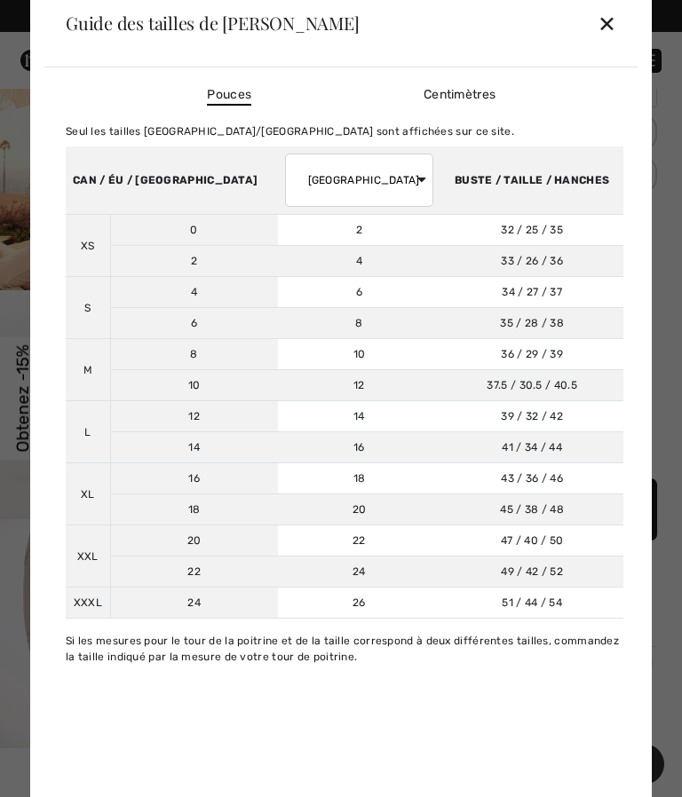
click at [610, 42] on div "✕" at bounding box center [606, 22] width 19 height 37
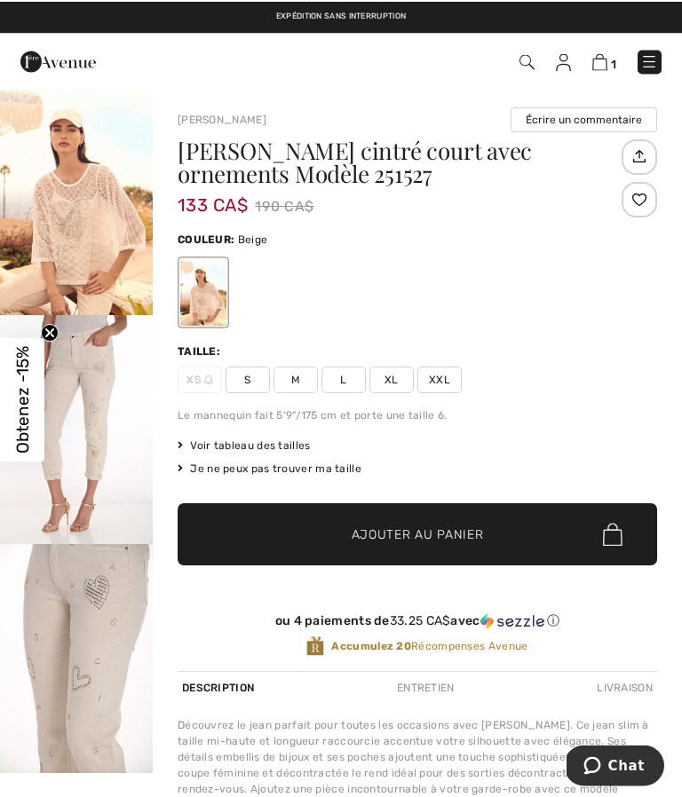
scroll to position [0, 0]
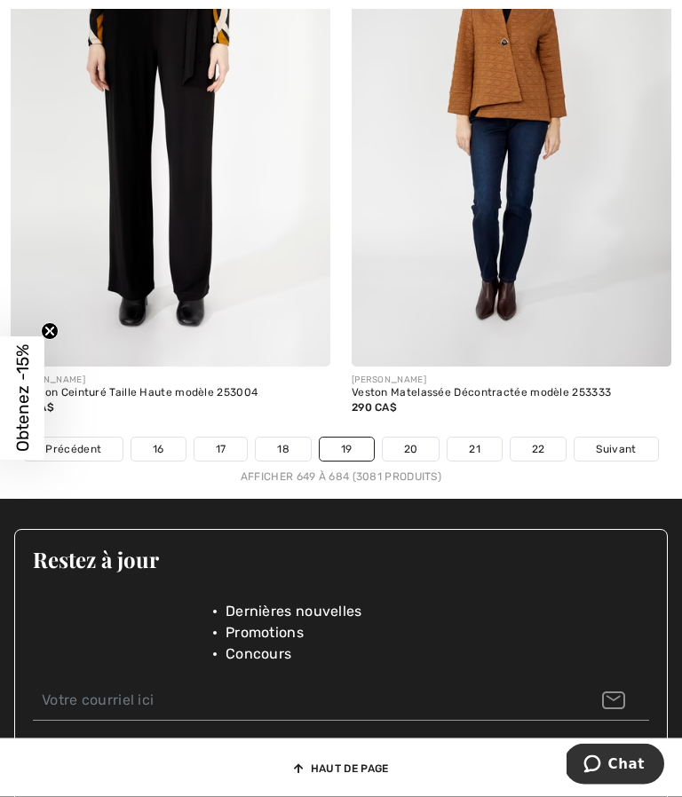
scroll to position [10123, 0]
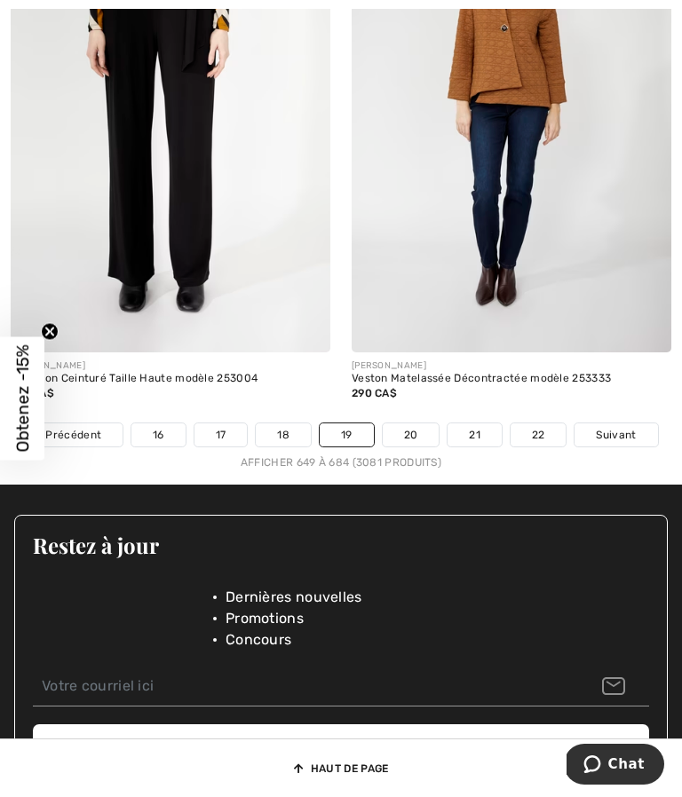
click at [401, 442] on link "20" at bounding box center [411, 434] width 57 height 23
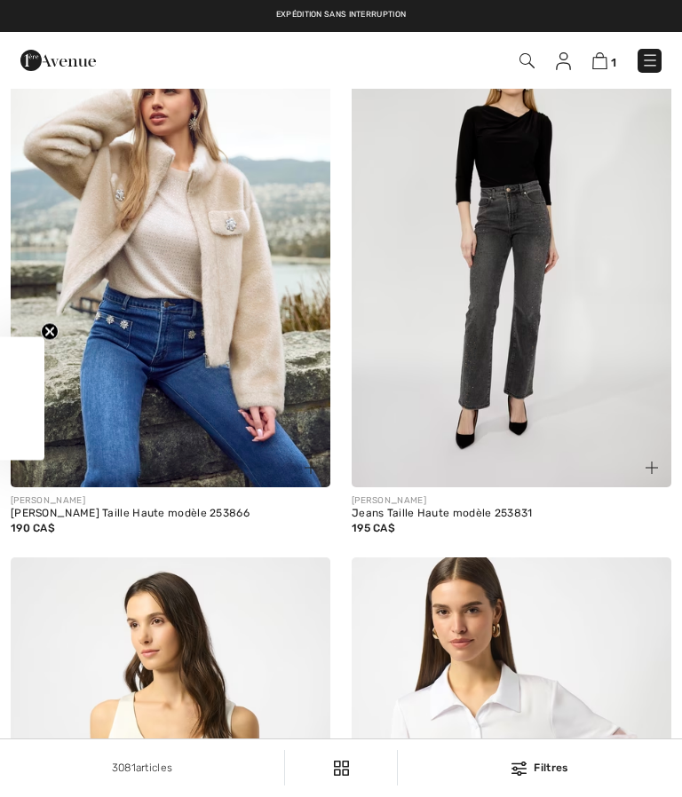
checkbox input "true"
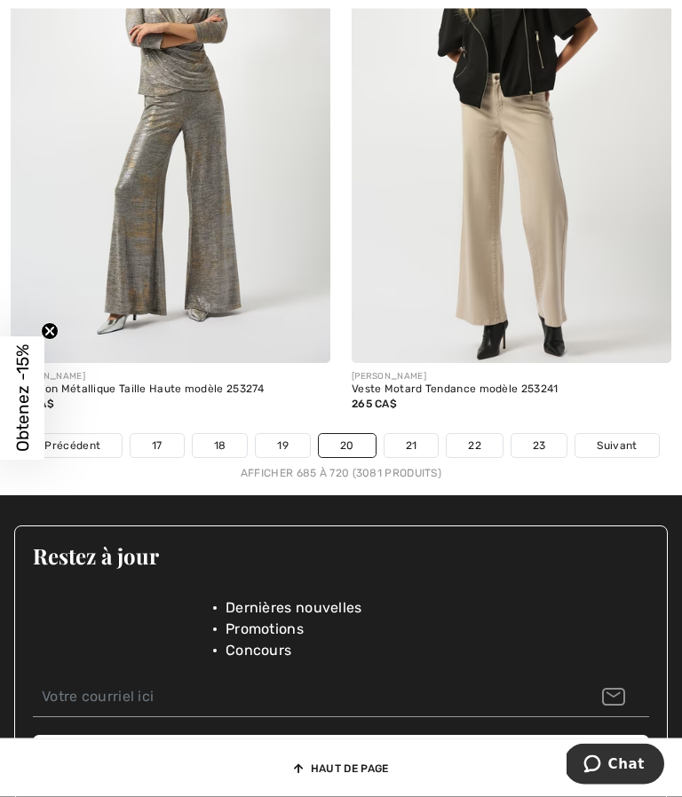
scroll to position [10054, 0]
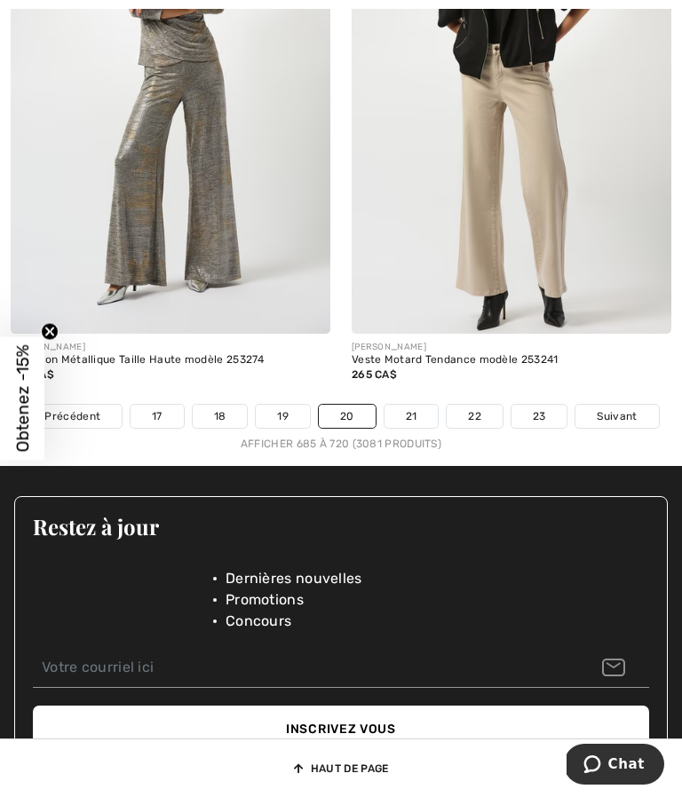
click at [410, 425] on link "21" at bounding box center [411, 416] width 54 height 23
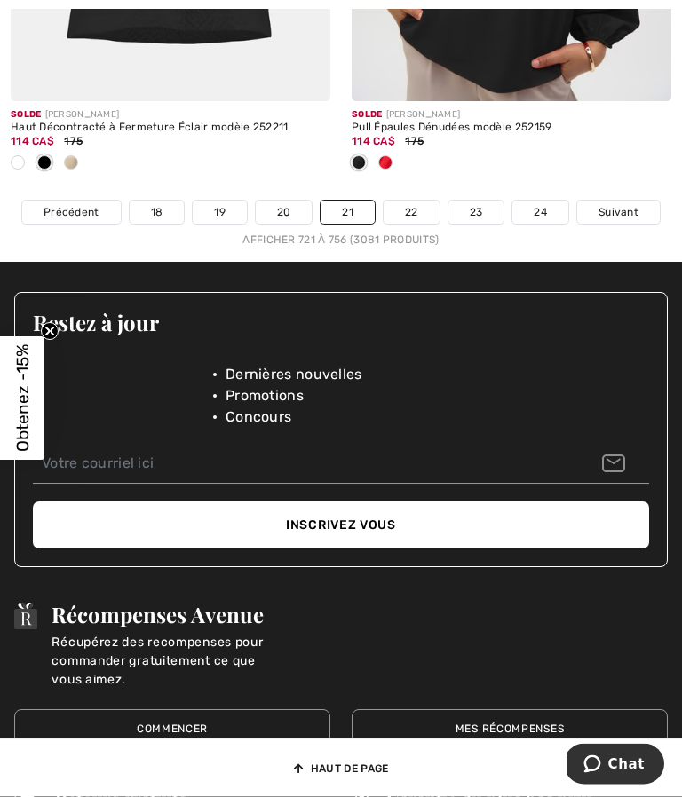
scroll to position [10546, 0]
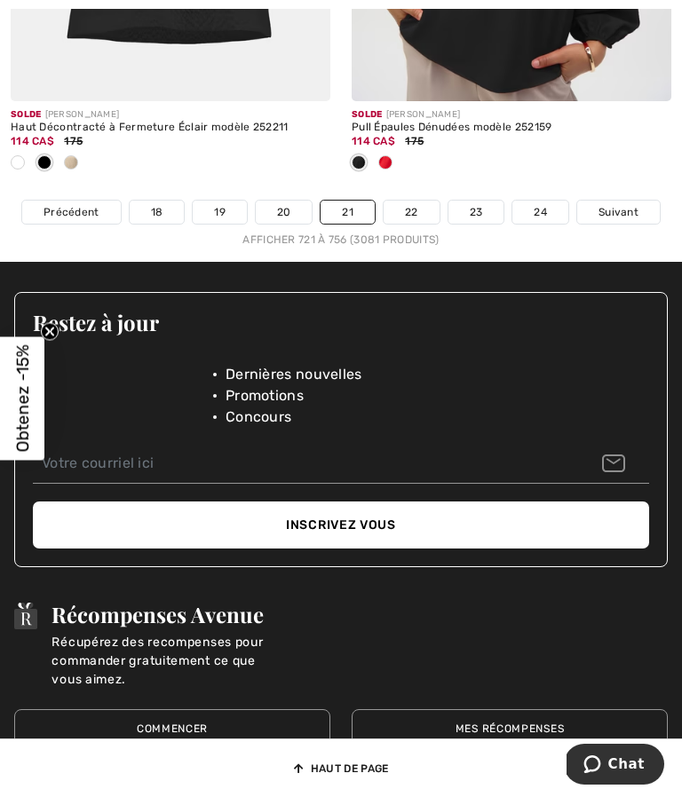
click at [409, 217] on link "22" at bounding box center [411, 212] width 56 height 23
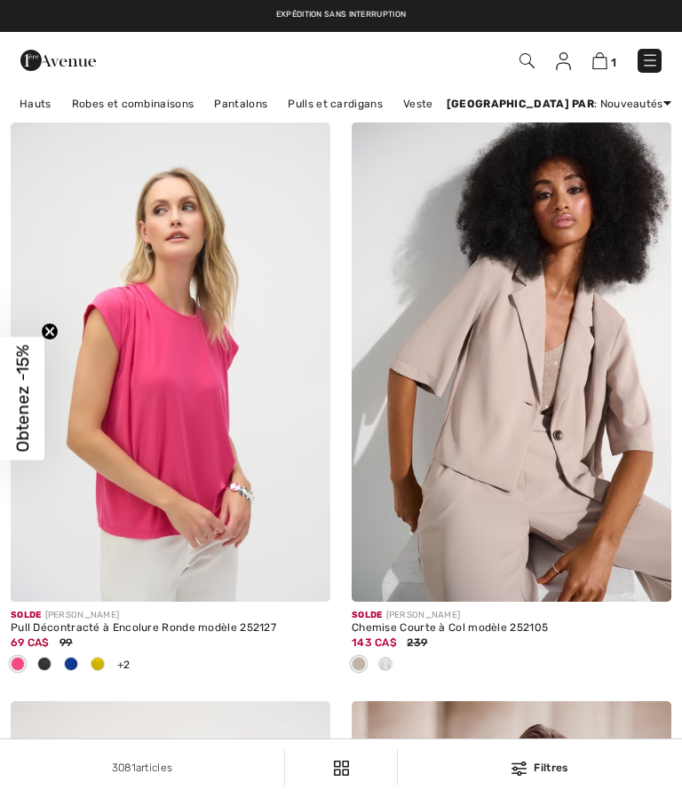
checkbox input "true"
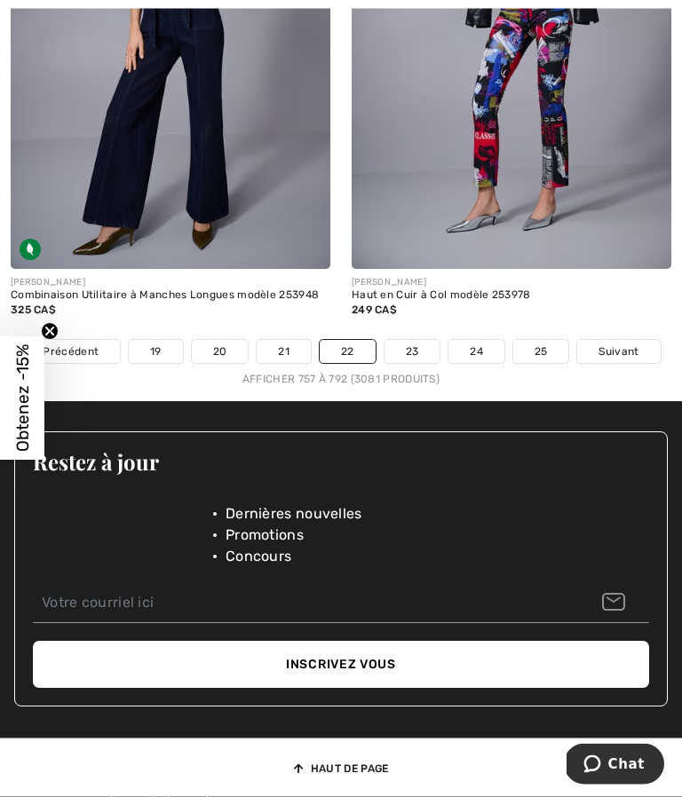
scroll to position [10230, 0]
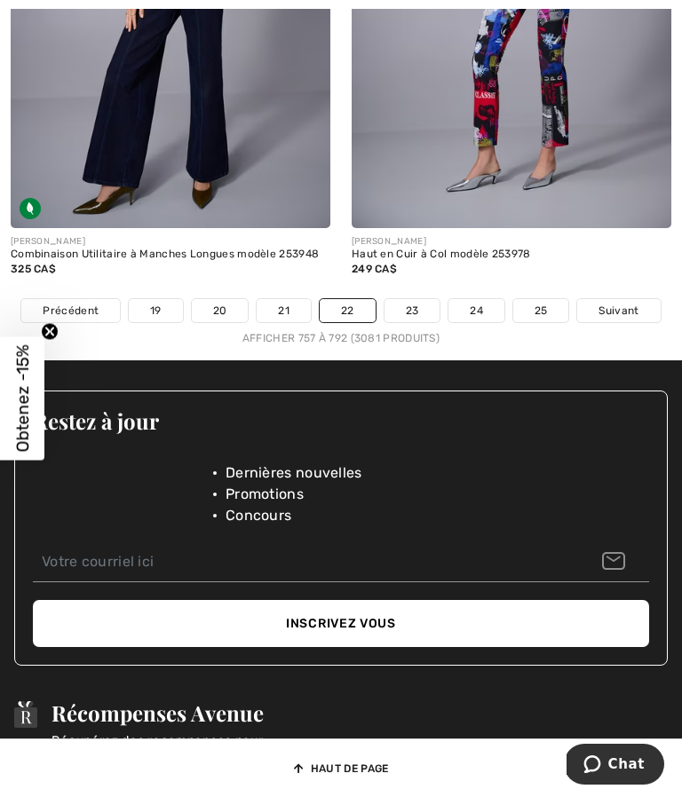
click at [410, 302] on link "23" at bounding box center [412, 310] width 56 height 23
